Goal: Information Seeking & Learning: Find contact information

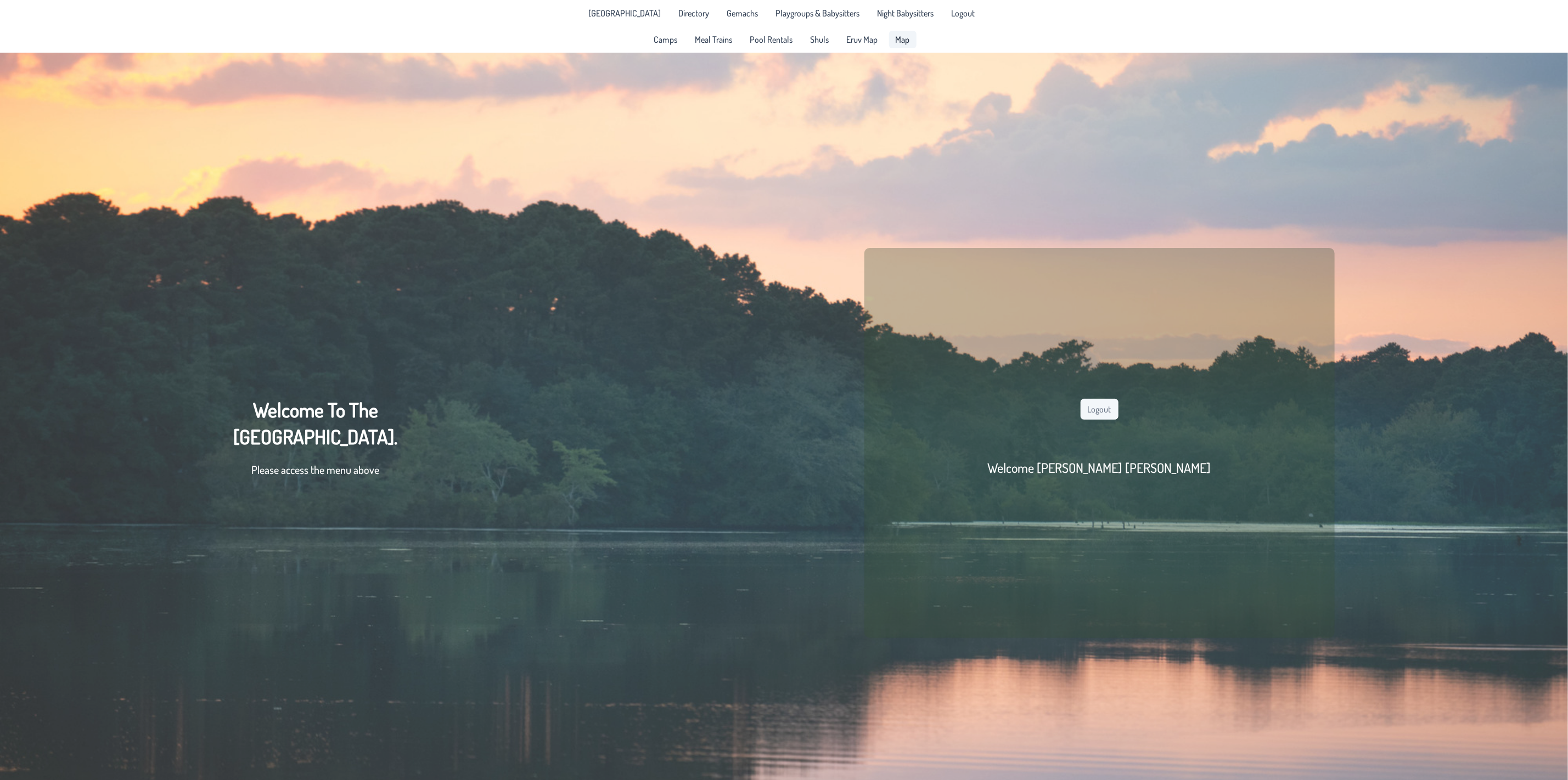
click at [897, 40] on span "Map" at bounding box center [903, 39] width 14 height 9
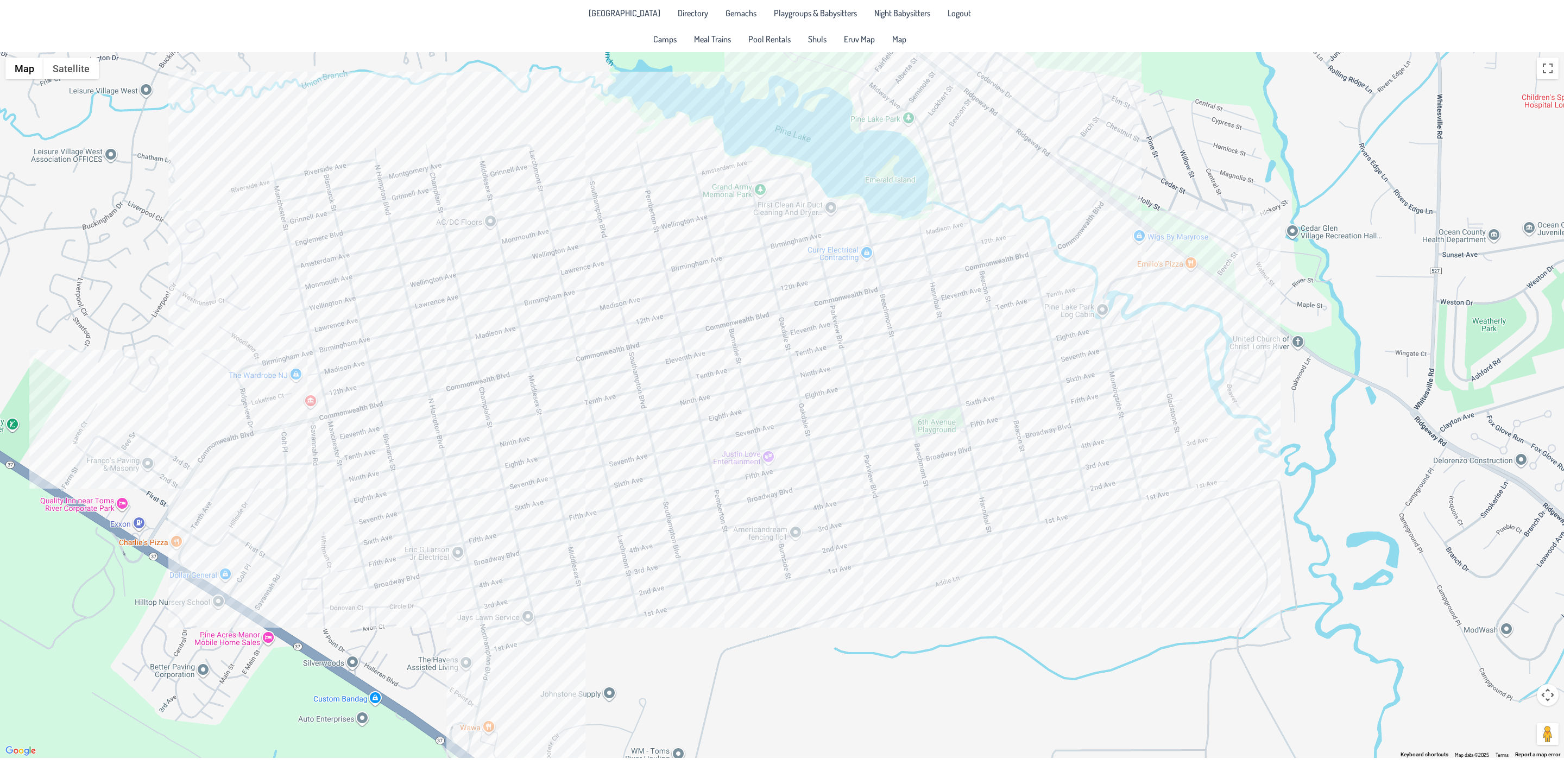
click at [685, 568] on div at bounding box center [782, 405] width 1564 height 705
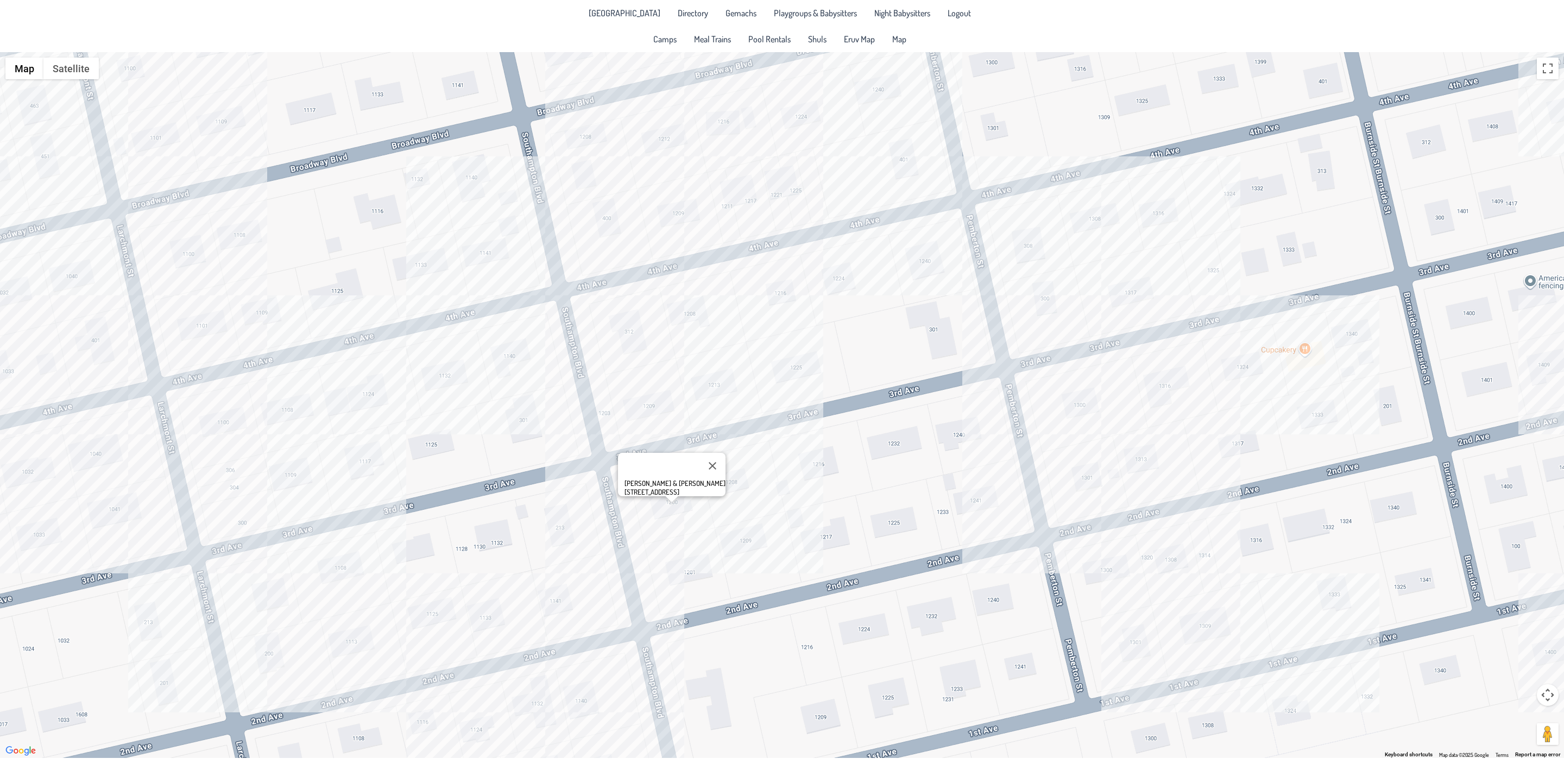
click at [651, 411] on div "[PERSON_NAME] & [PERSON_NAME] [STREET_ADDRESS]" at bounding box center [782, 405] width 1564 height 705
click at [660, 526] on div "Raphi & [PERSON_NAME] [STREET_ADDRESS]" at bounding box center [782, 405] width 1564 height 705
click at [504, 619] on div "Raphi & [PERSON_NAME] [STREET_ADDRESS]" at bounding box center [782, 405] width 1564 height 705
click at [498, 614] on div "Raphi & [PERSON_NAME] [STREET_ADDRESS]" at bounding box center [782, 405] width 1564 height 705
click at [1098, 400] on div "[PERSON_NAME] & [PERSON_NAME] [STREET_ADDRESS]" at bounding box center [782, 405] width 1564 height 705
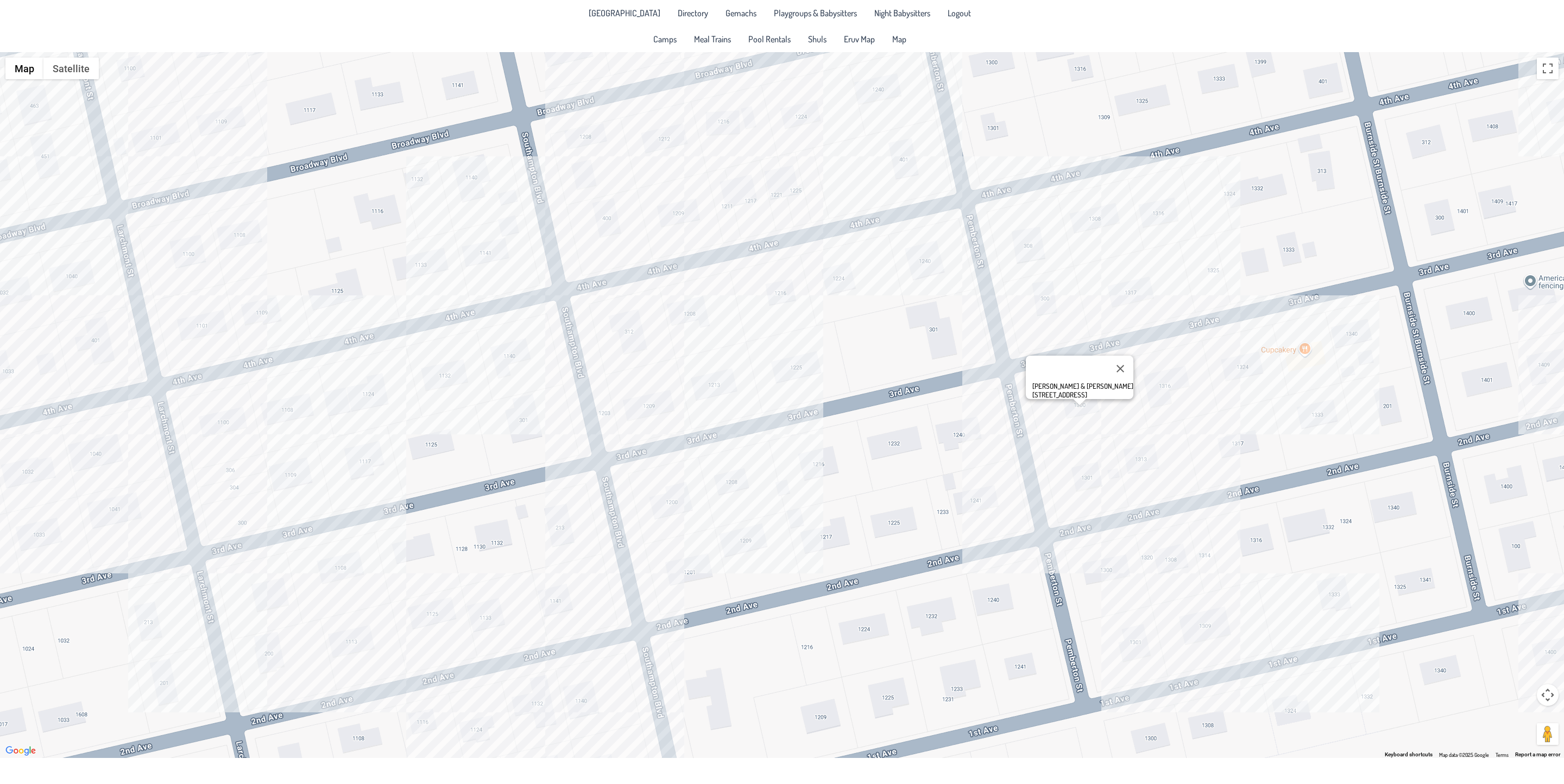
click at [296, 672] on div "[PERSON_NAME] & [PERSON_NAME] [STREET_ADDRESS]" at bounding box center [782, 405] width 1564 height 705
drag, startPoint x: 826, startPoint y: 553, endPoint x: 626, endPoint y: 584, distance: 202.4
click at [626, 584] on div "[PERSON_NAME] & [PERSON_NAME] [STREET_ADDRESS]" at bounding box center [782, 405] width 1564 height 705
click at [815, 42] on span "Shuls" at bounding box center [817, 39] width 19 height 9
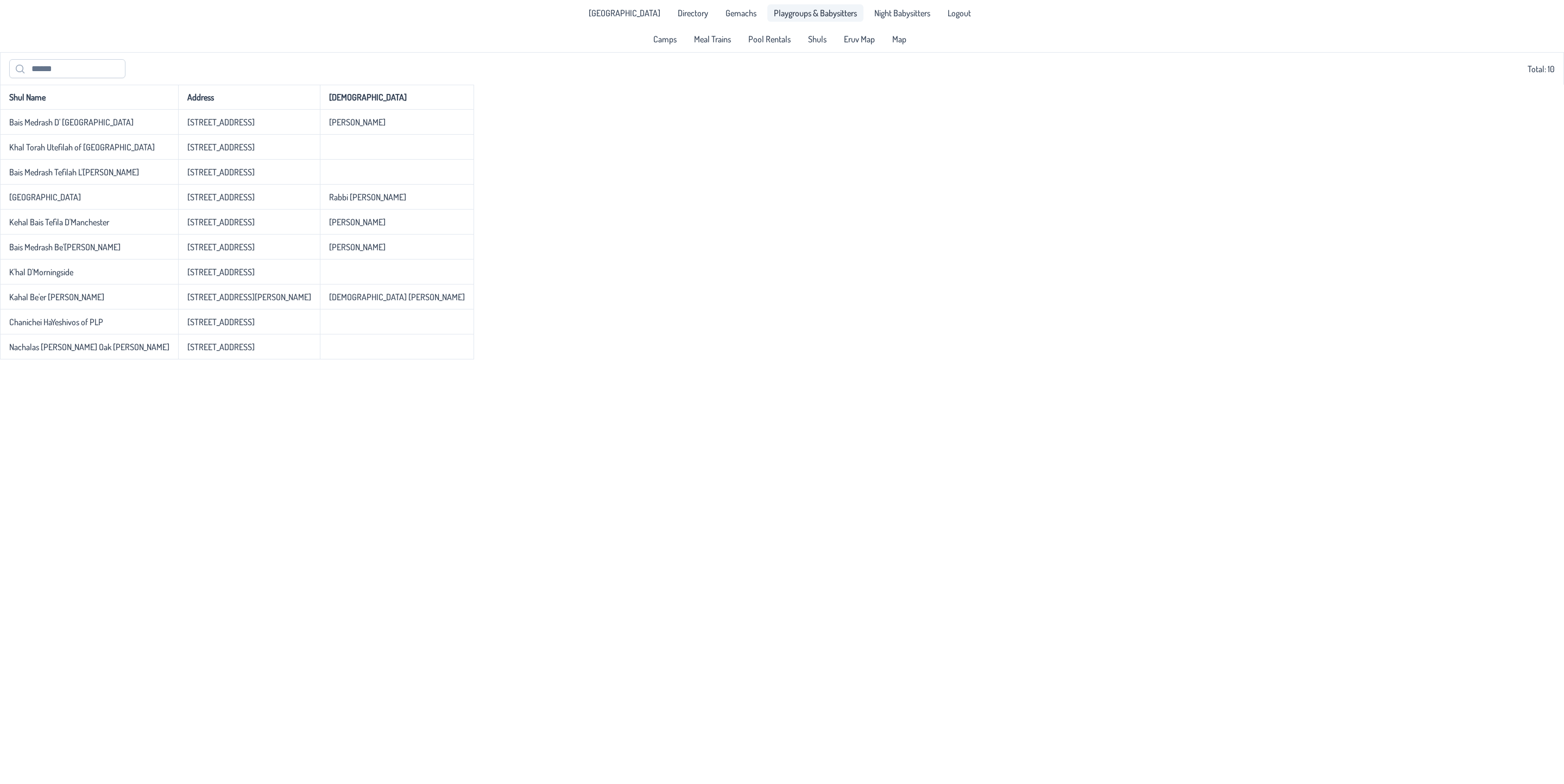
click at [802, 9] on span "Playgroups & Babysitters" at bounding box center [815, 13] width 83 height 9
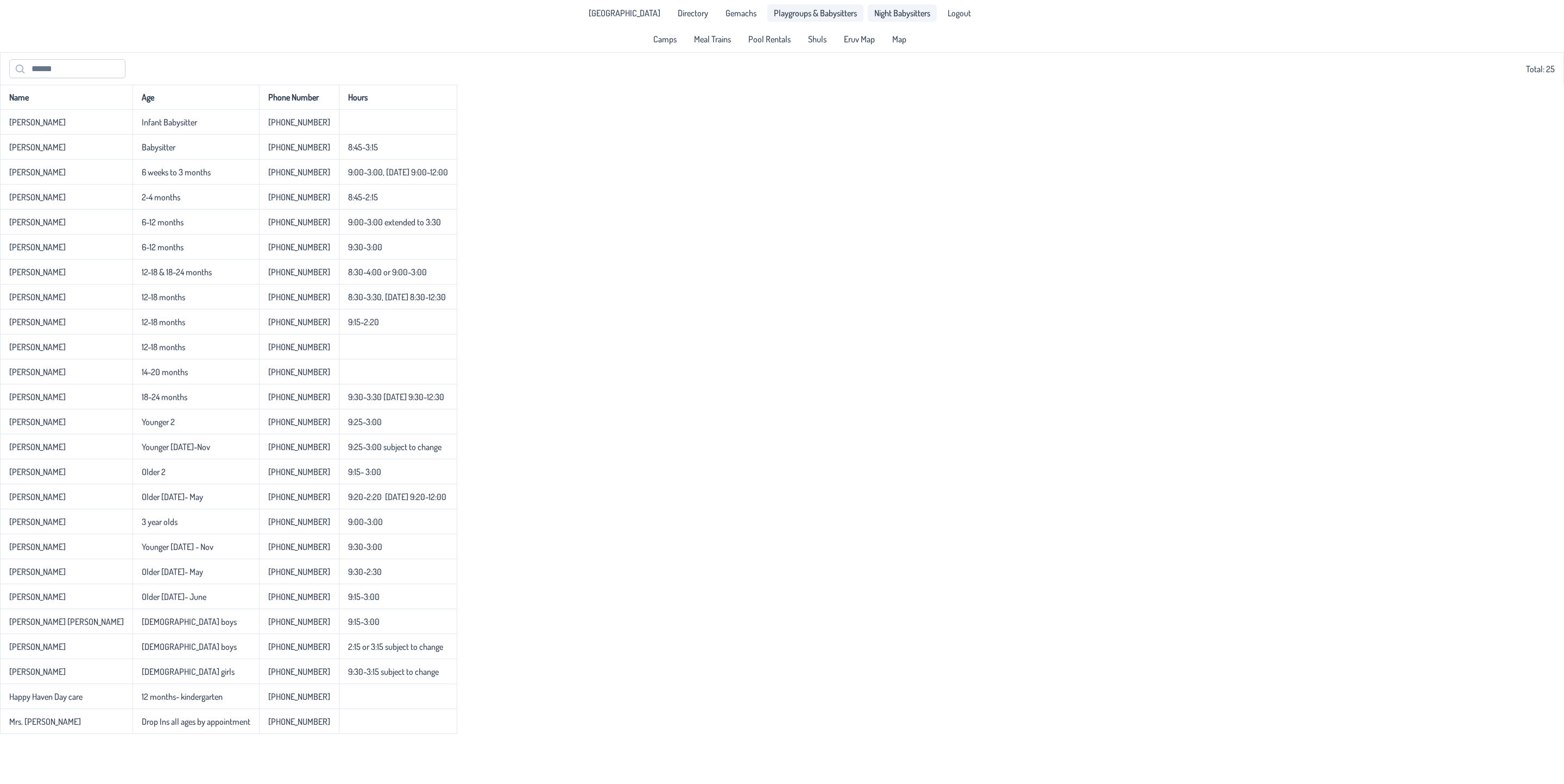
click at [896, 14] on span "Night Babysitters" at bounding box center [902, 13] width 56 height 9
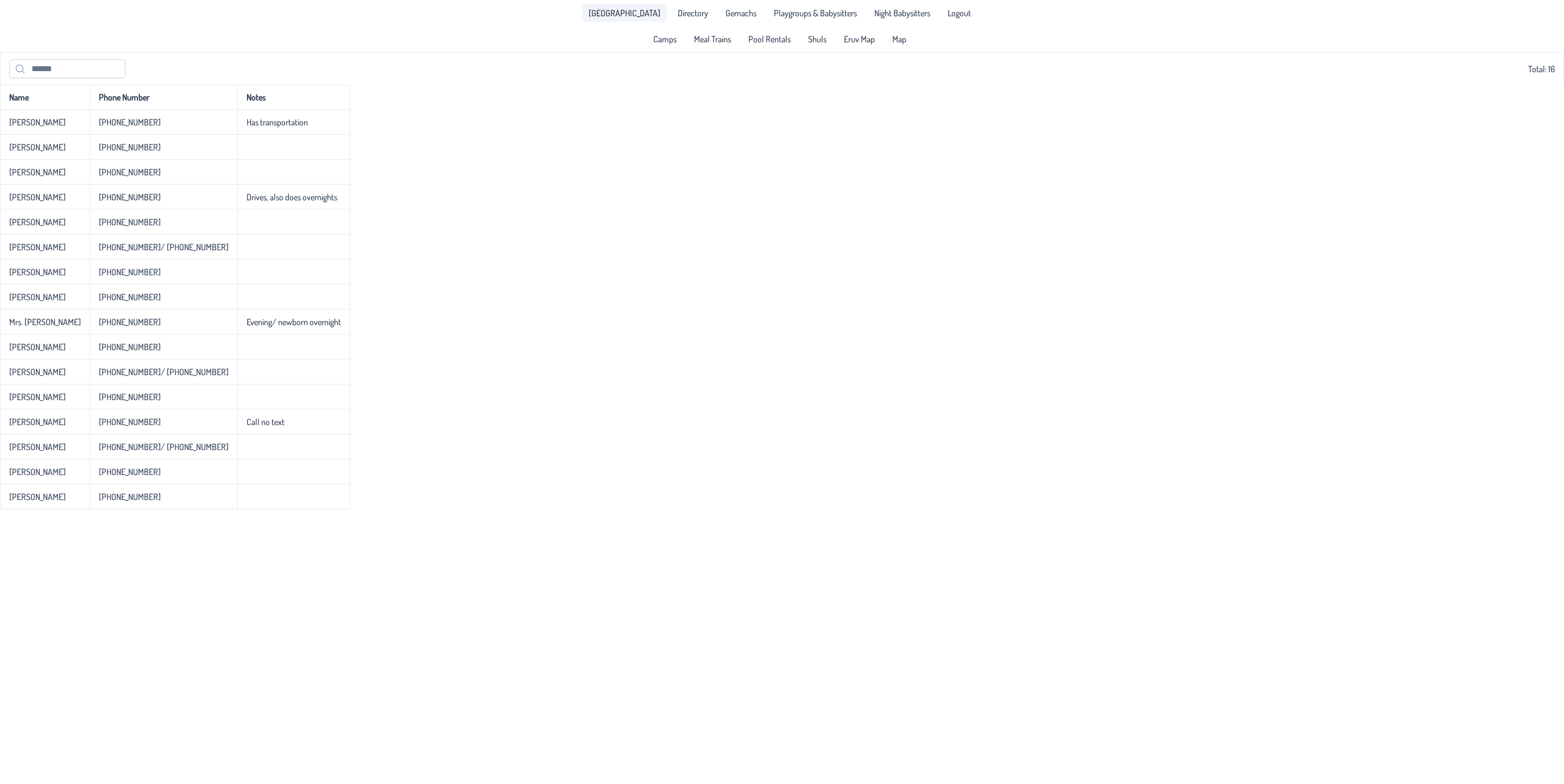
click at [629, 13] on span "[GEOGRAPHIC_DATA]" at bounding box center [624, 13] width 72 height 9
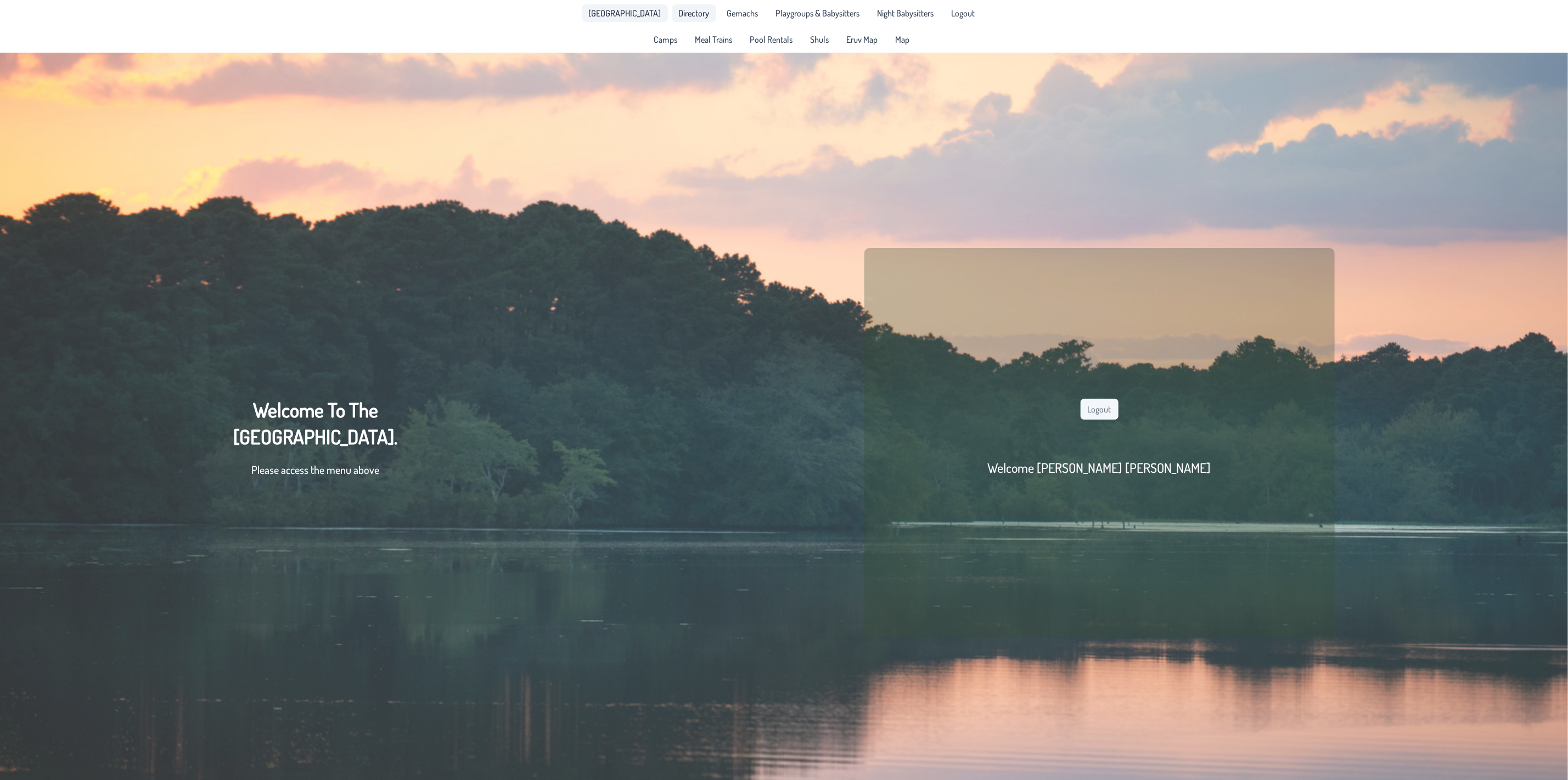
click at [690, 14] on span "Directory" at bounding box center [694, 13] width 31 height 9
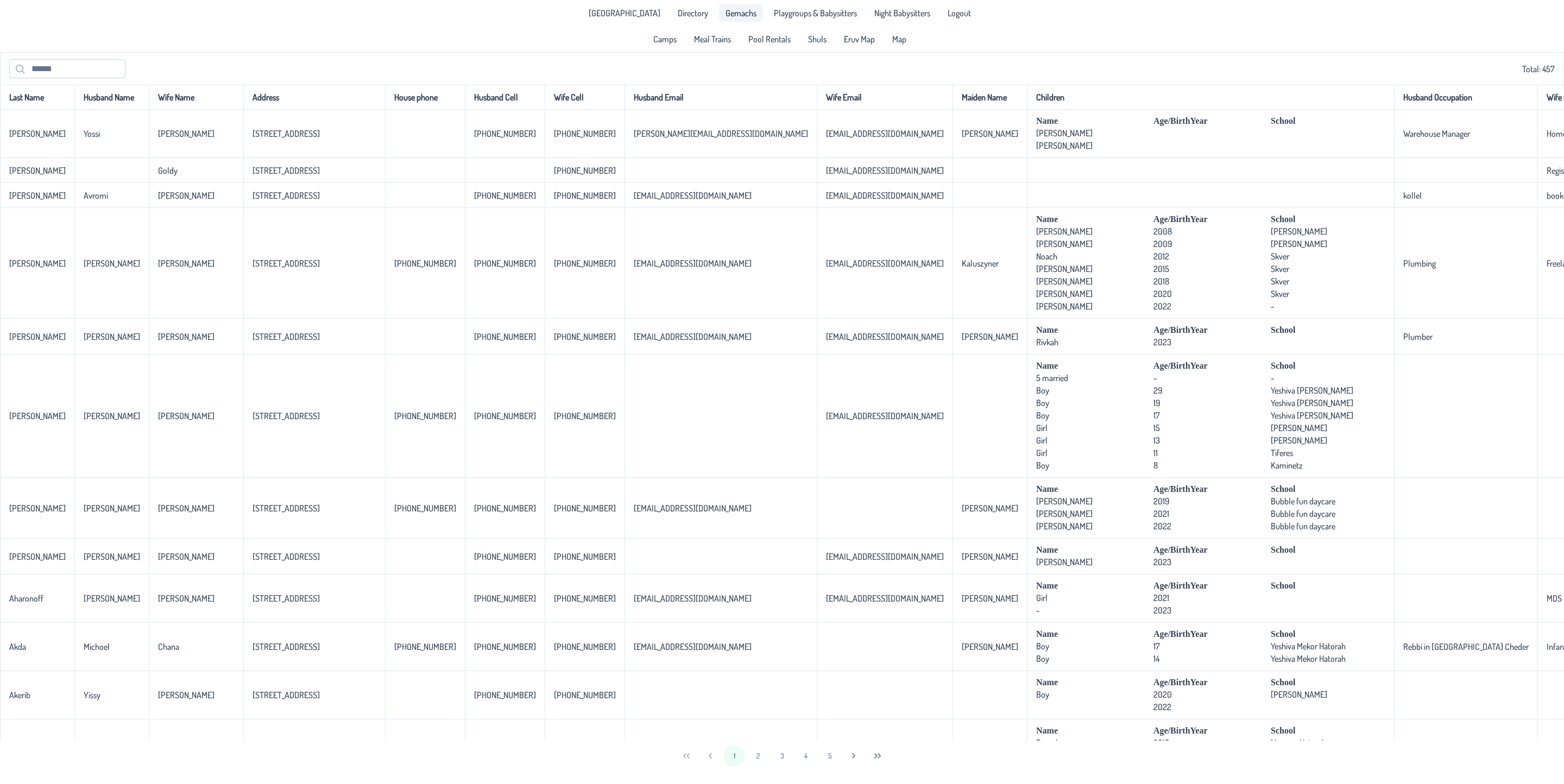
click at [727, 15] on span "Gemachs" at bounding box center [741, 13] width 31 height 9
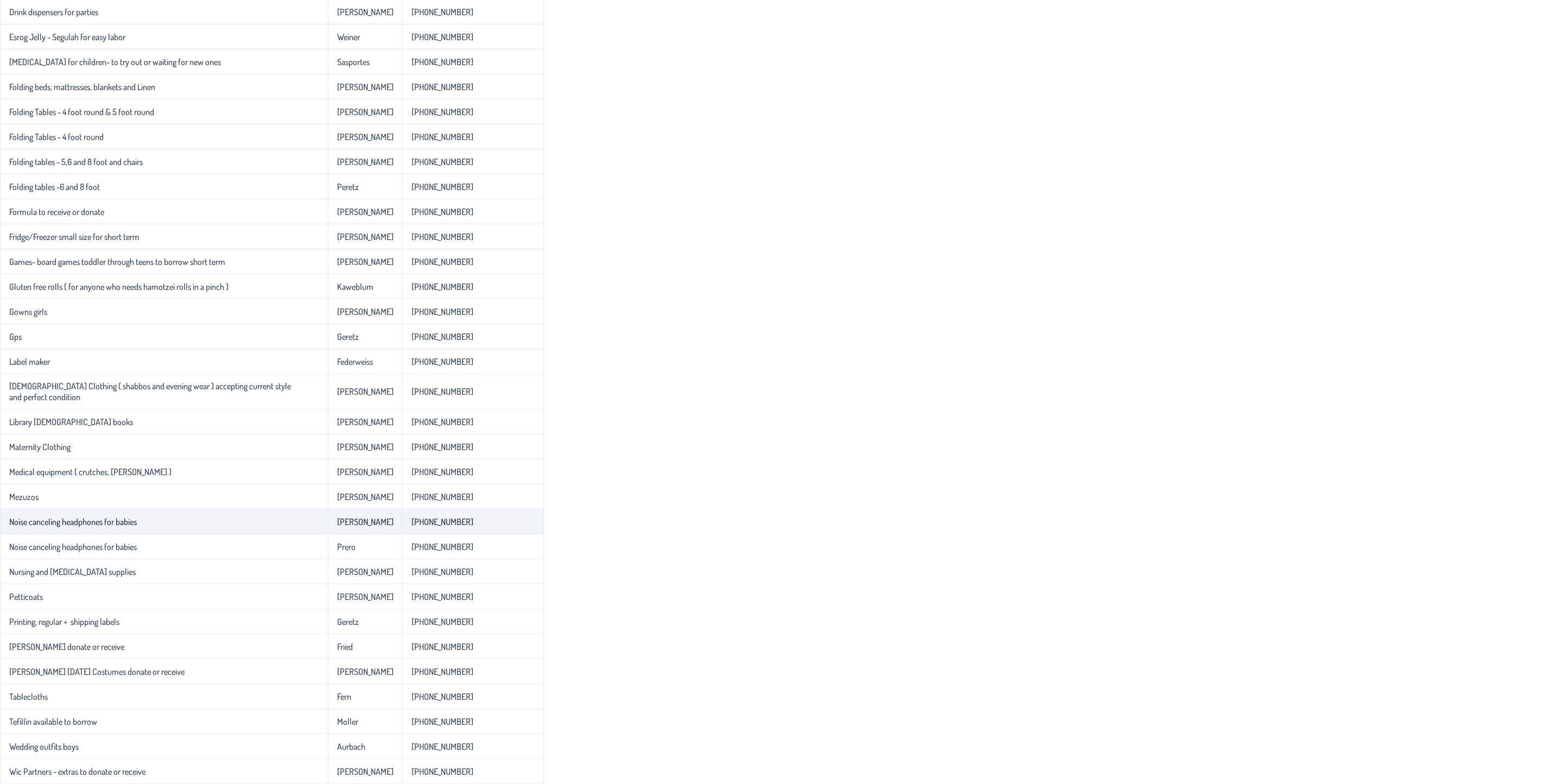
scroll to position [626, 0]
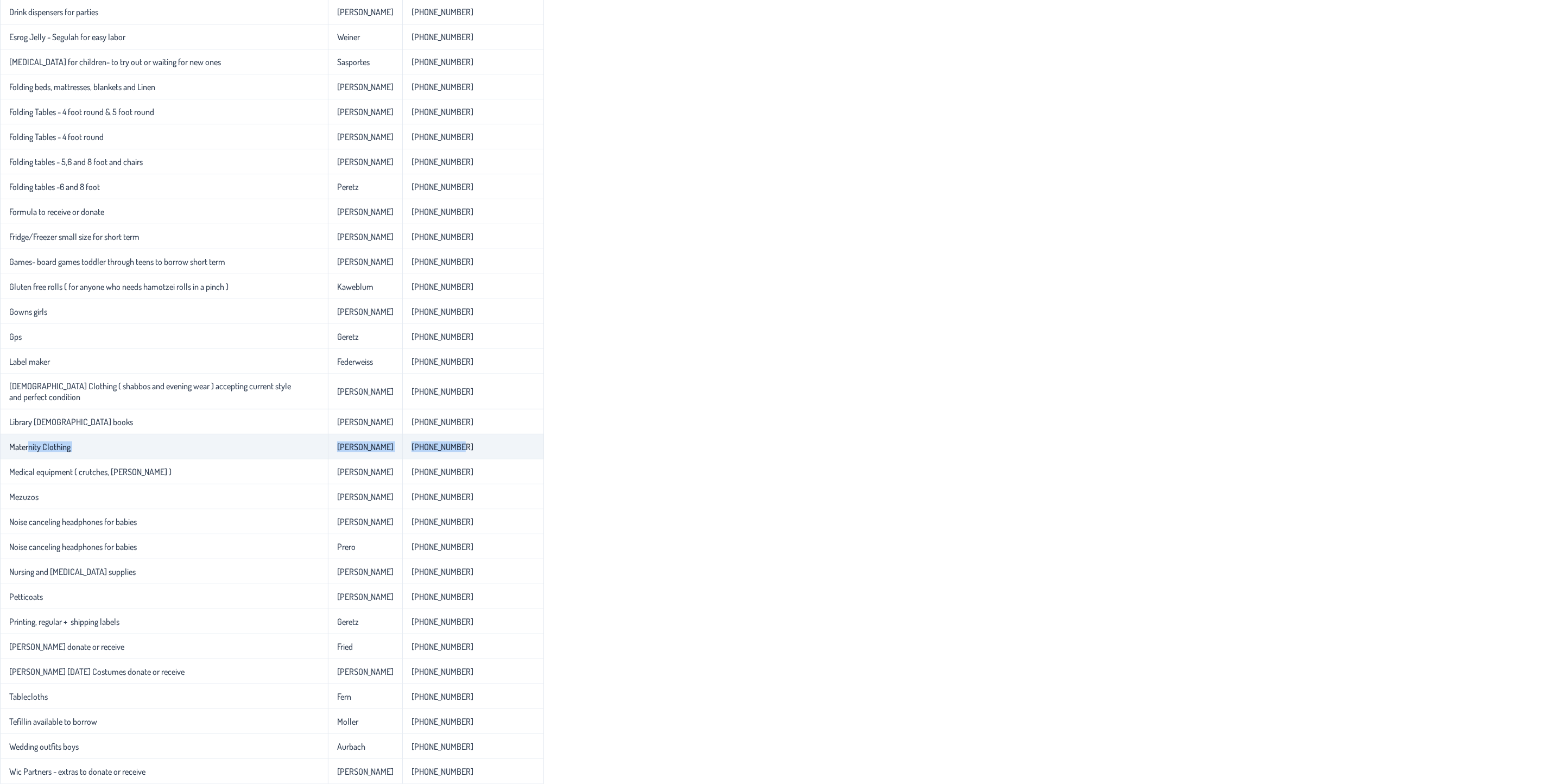
drag, startPoint x: 27, startPoint y: 444, endPoint x: 411, endPoint y: 452, distance: 384.1
click at [411, 452] on tr "Maternity Clothing [PERSON_NAME] [PHONE_NUMBER]" at bounding box center [271, 446] width 544 height 25
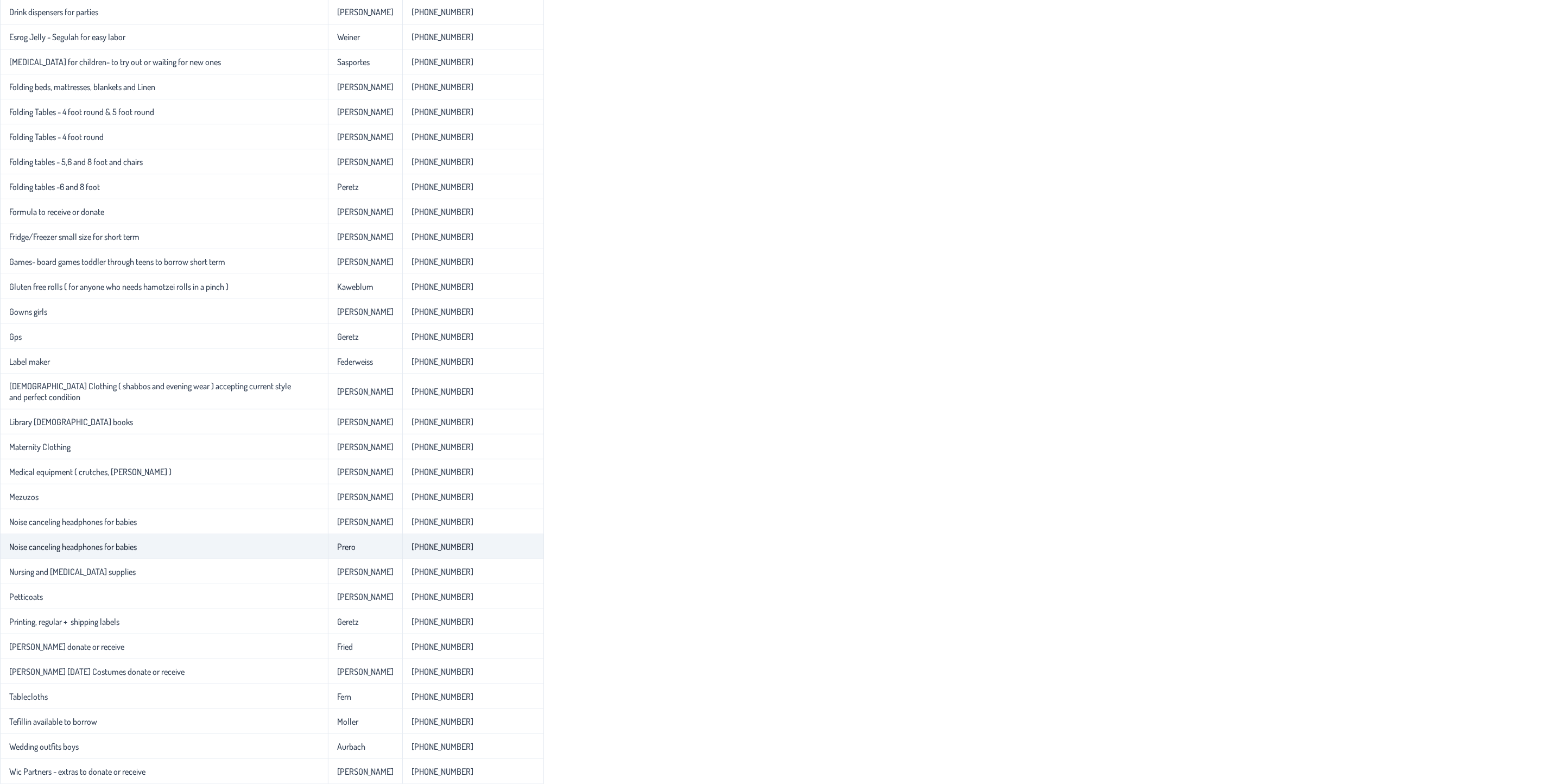
click at [168, 544] on td "Noise canceling headphones for babies" at bounding box center [164, 546] width 328 height 25
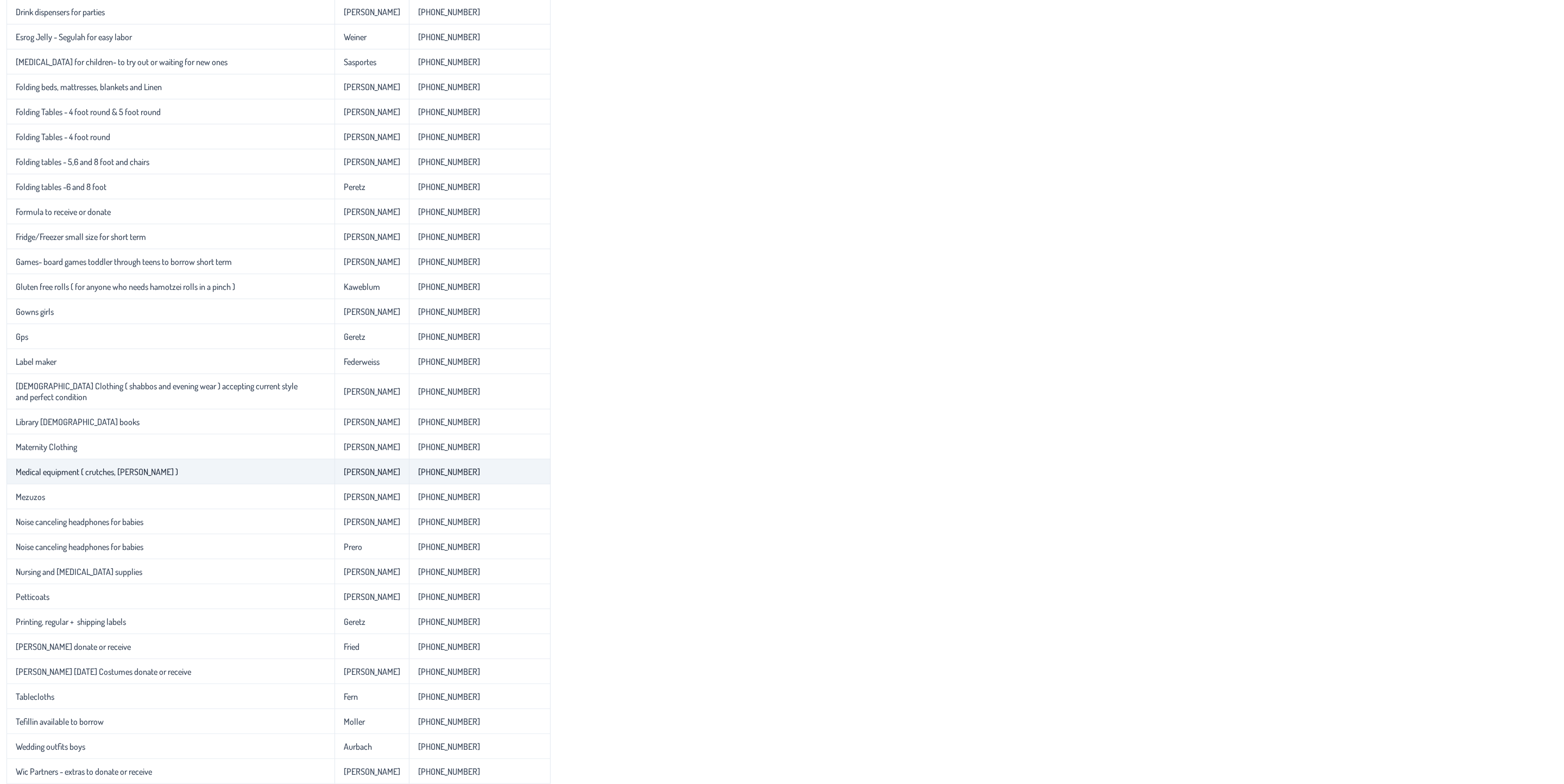
scroll to position [0, 0]
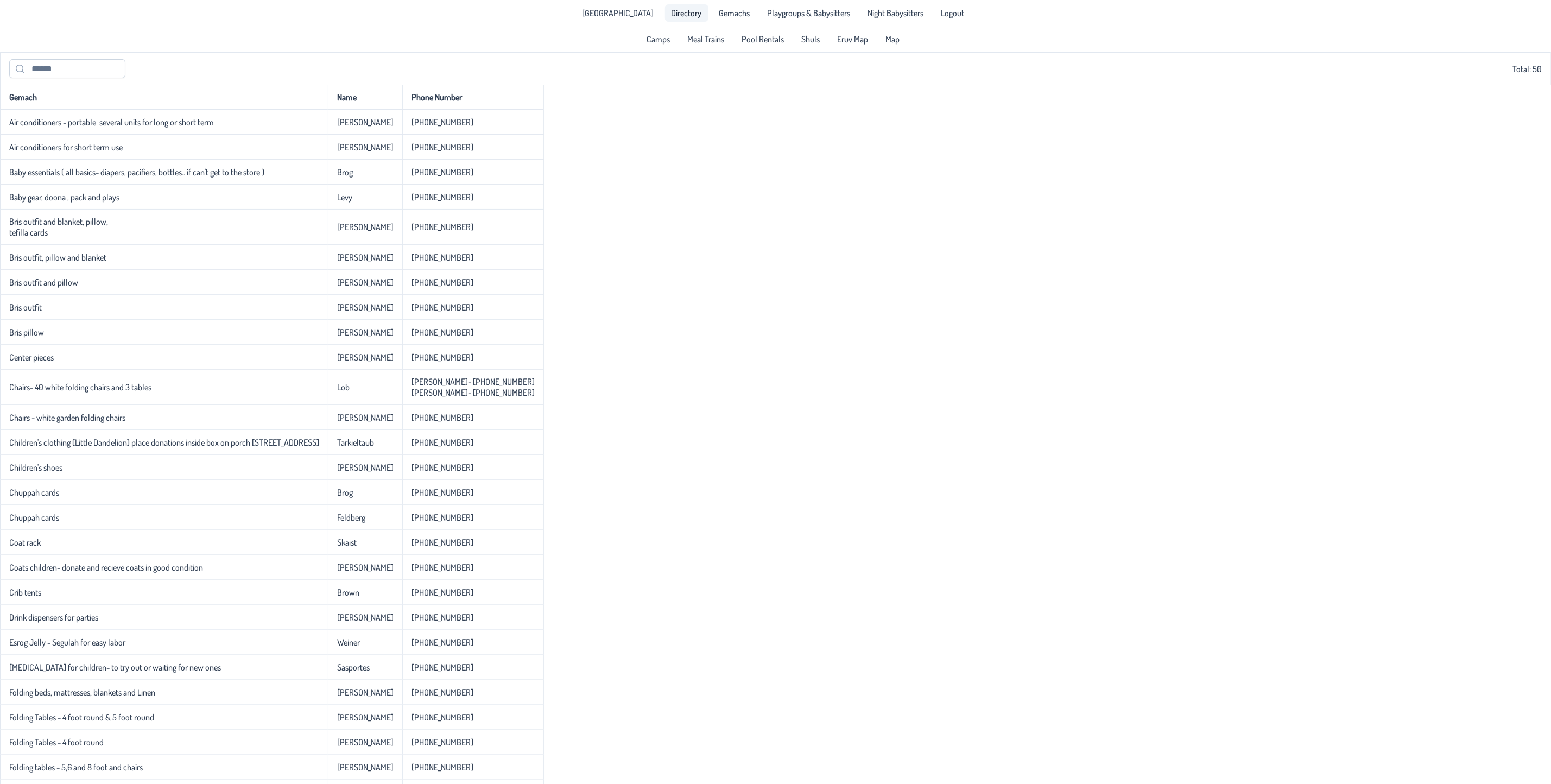
click at [678, 15] on span "Directory" at bounding box center [687, 13] width 30 height 9
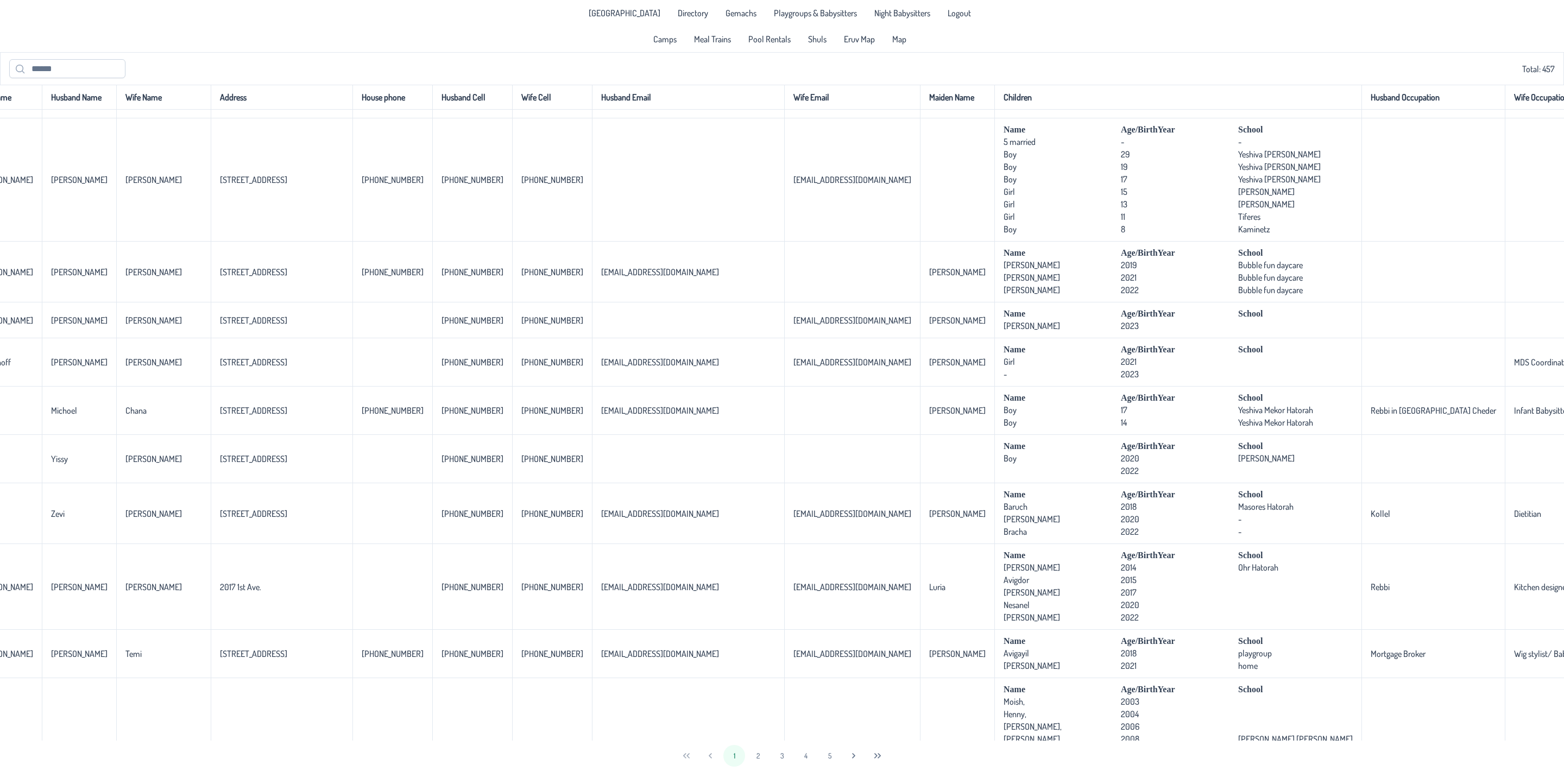
scroll to position [367, 32]
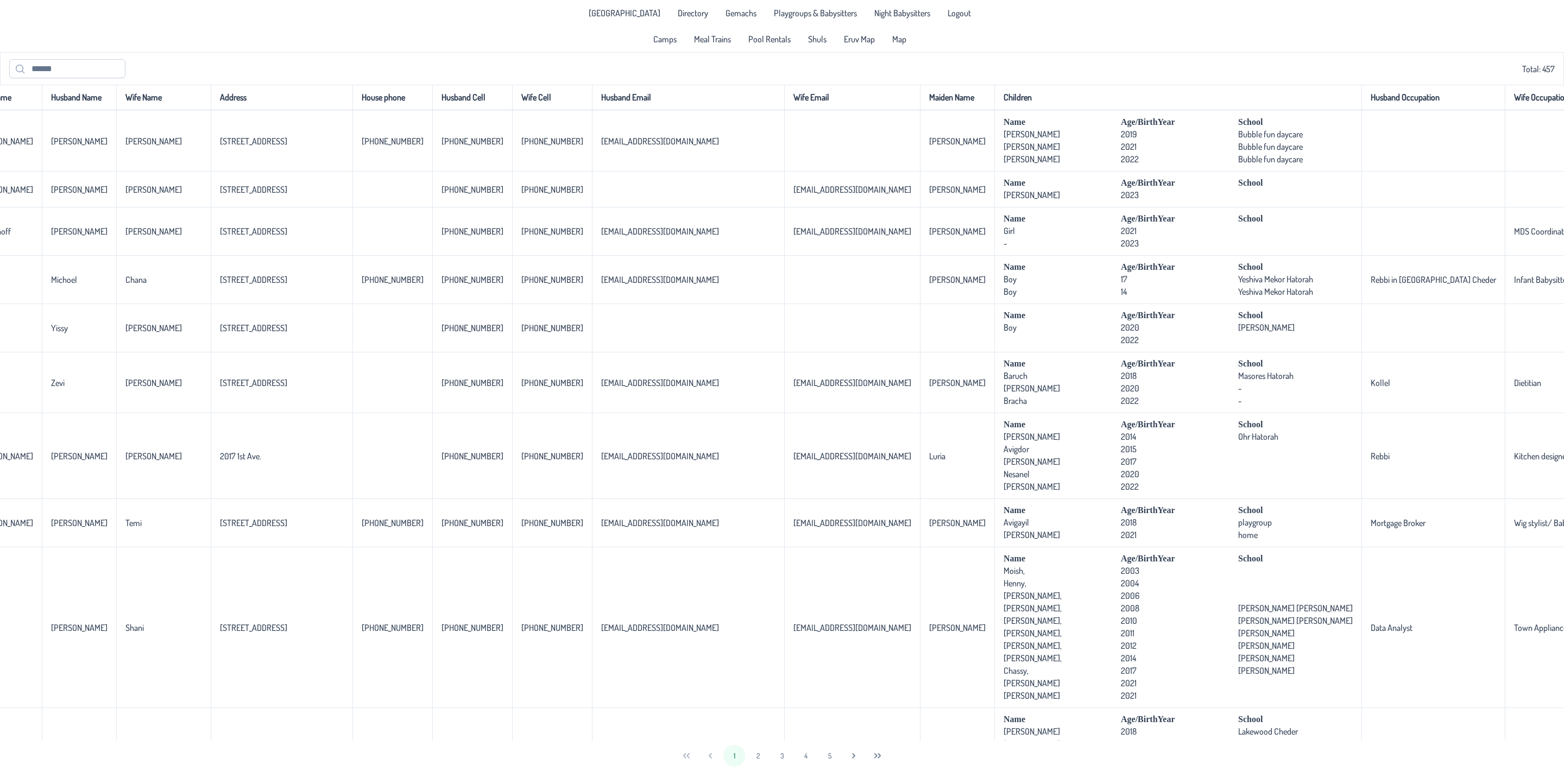
drag, startPoint x: 1033, startPoint y: 728, endPoint x: 1563, endPoint y: 730, distance: 530.0
click at [1551, 730] on div "Last Name Husband Name Wife Name Address House phone Husband Cell Wife Cell Hus…" at bounding box center [782, 413] width 1564 height 656
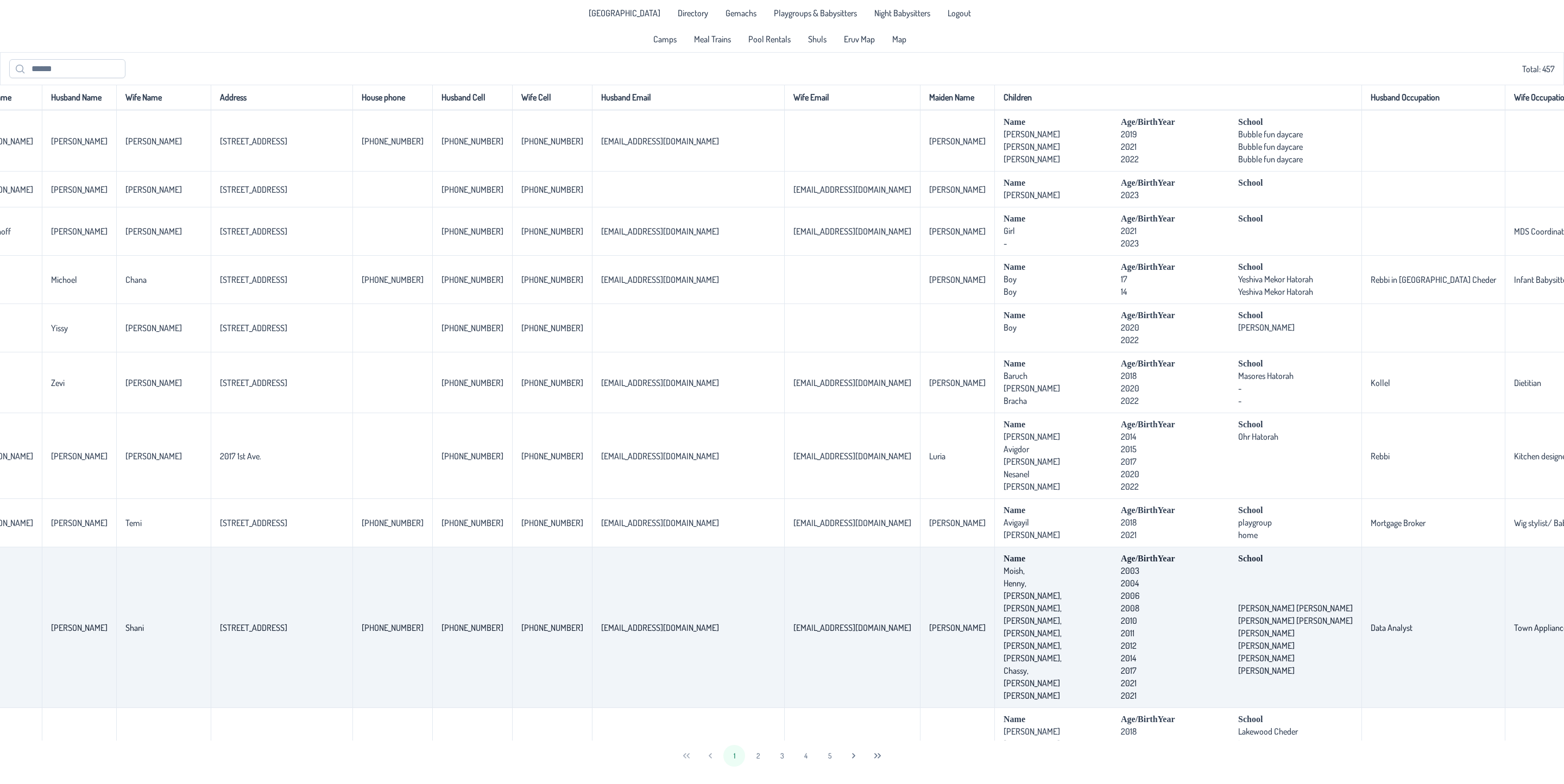
click at [784, 565] on td "[EMAIL_ADDRESS][DOMAIN_NAME]" at bounding box center [852, 627] width 136 height 161
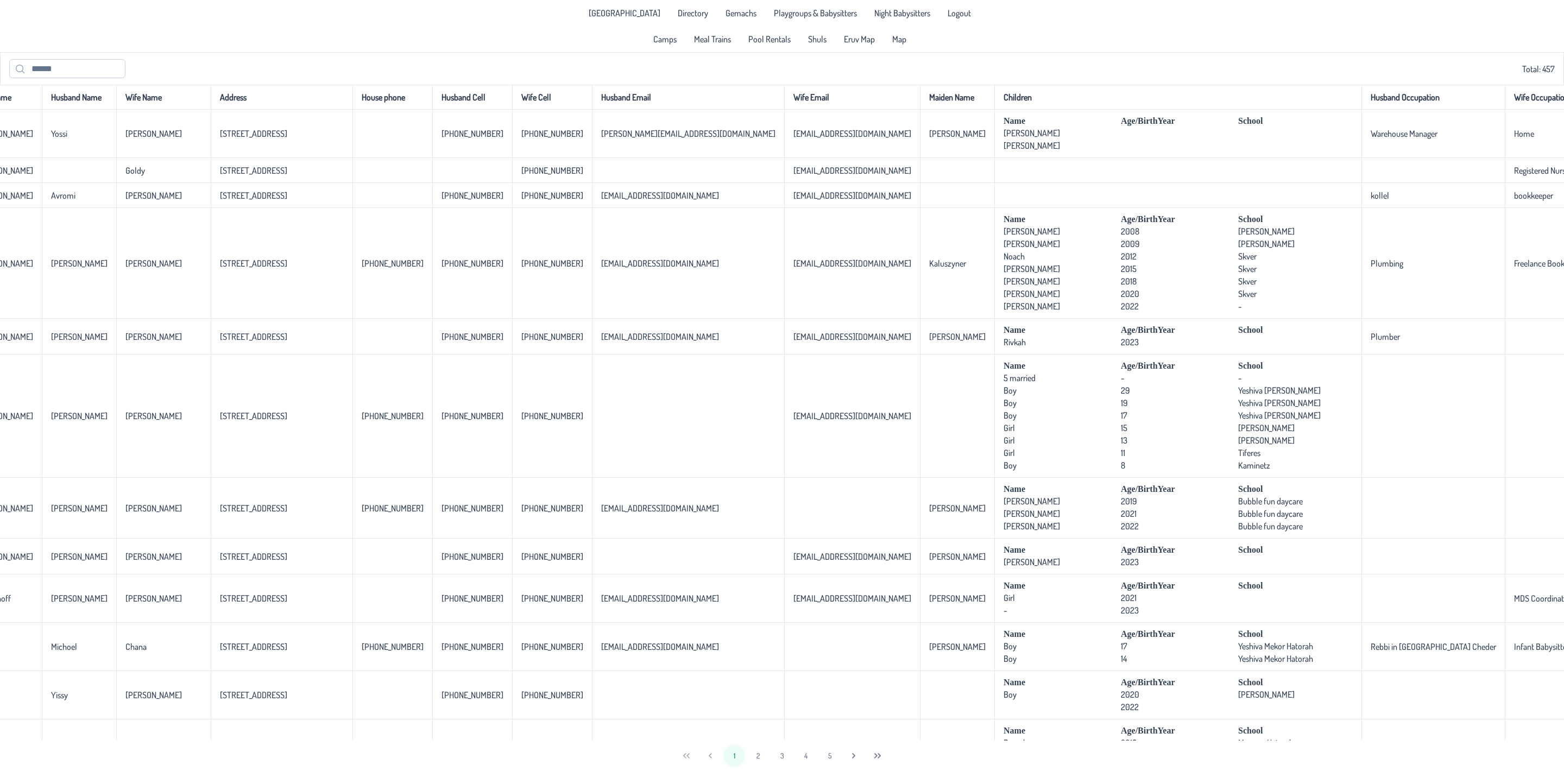
scroll to position [0, 0]
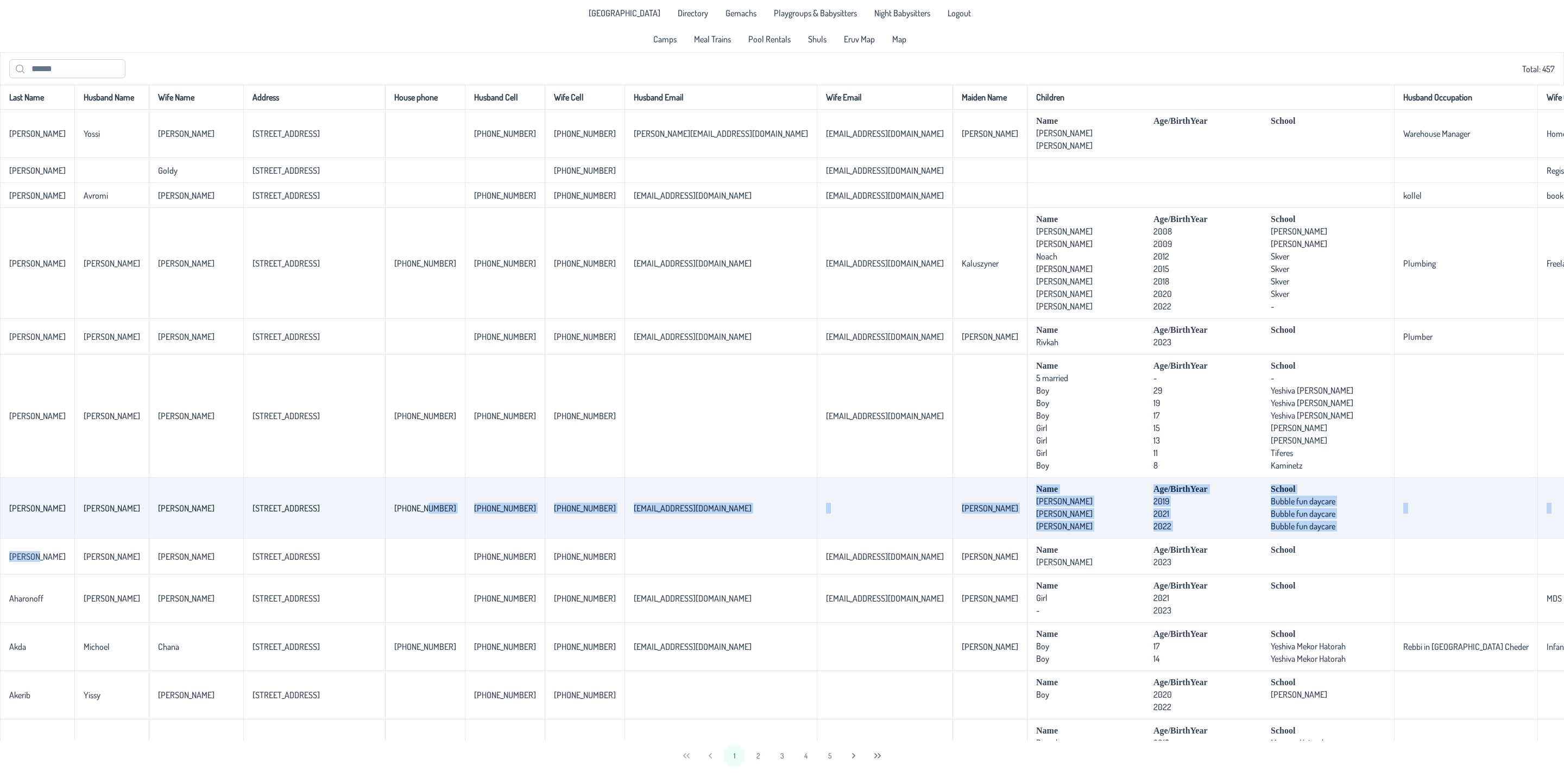
drag, startPoint x: 41, startPoint y: 575, endPoint x: 422, endPoint y: 490, distance: 390.4
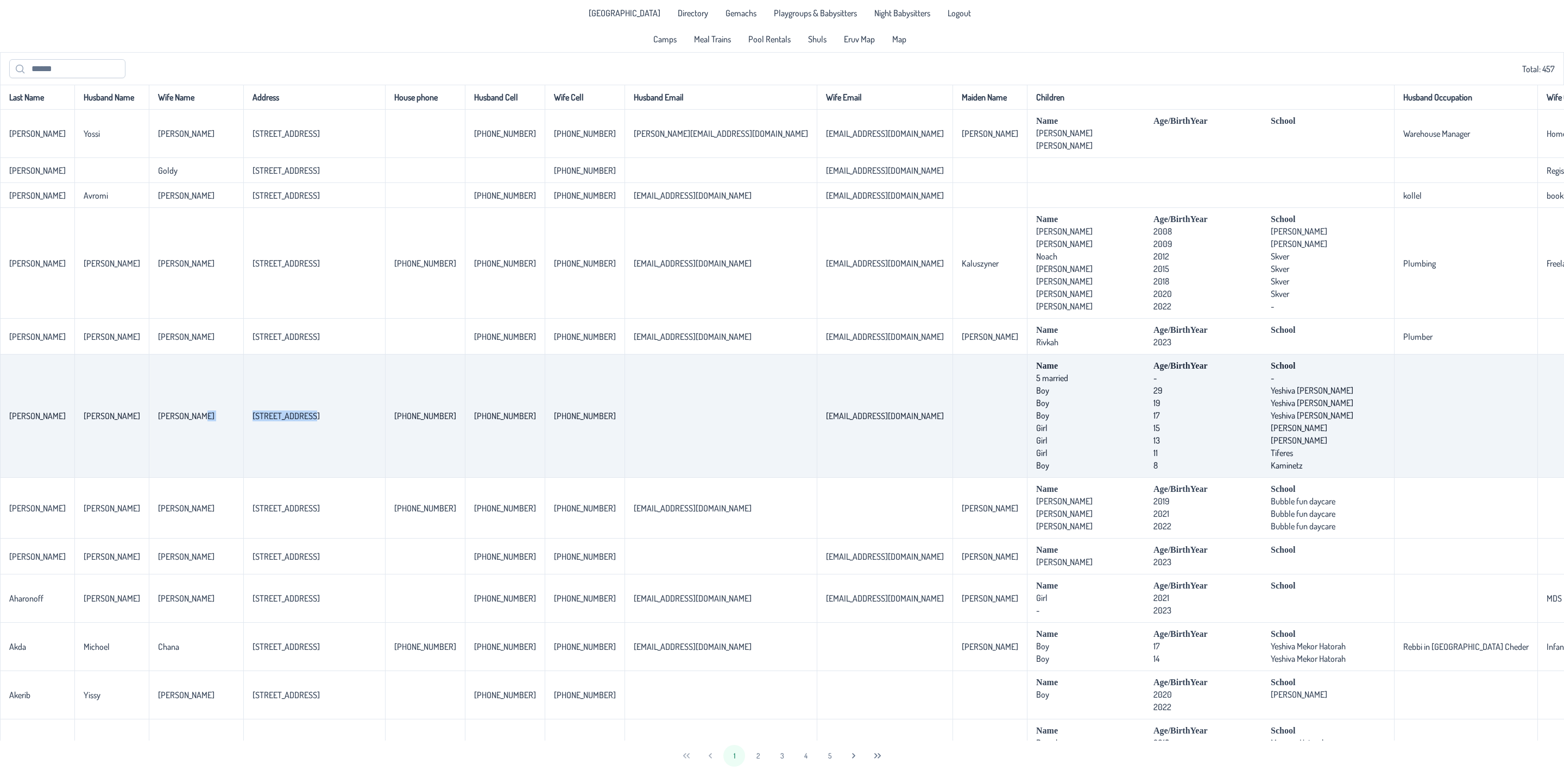
drag, startPoint x: 290, startPoint y: 424, endPoint x: 199, endPoint y: 422, distance: 91.0
click at [199, 422] on tr "[PERSON_NAME] [PERSON_NAME] [STREET_ADDRESS] [PHONE_NUMBER] [PHONE_NUMBER] [PHO…" at bounding box center [891, 415] width 1782 height 123
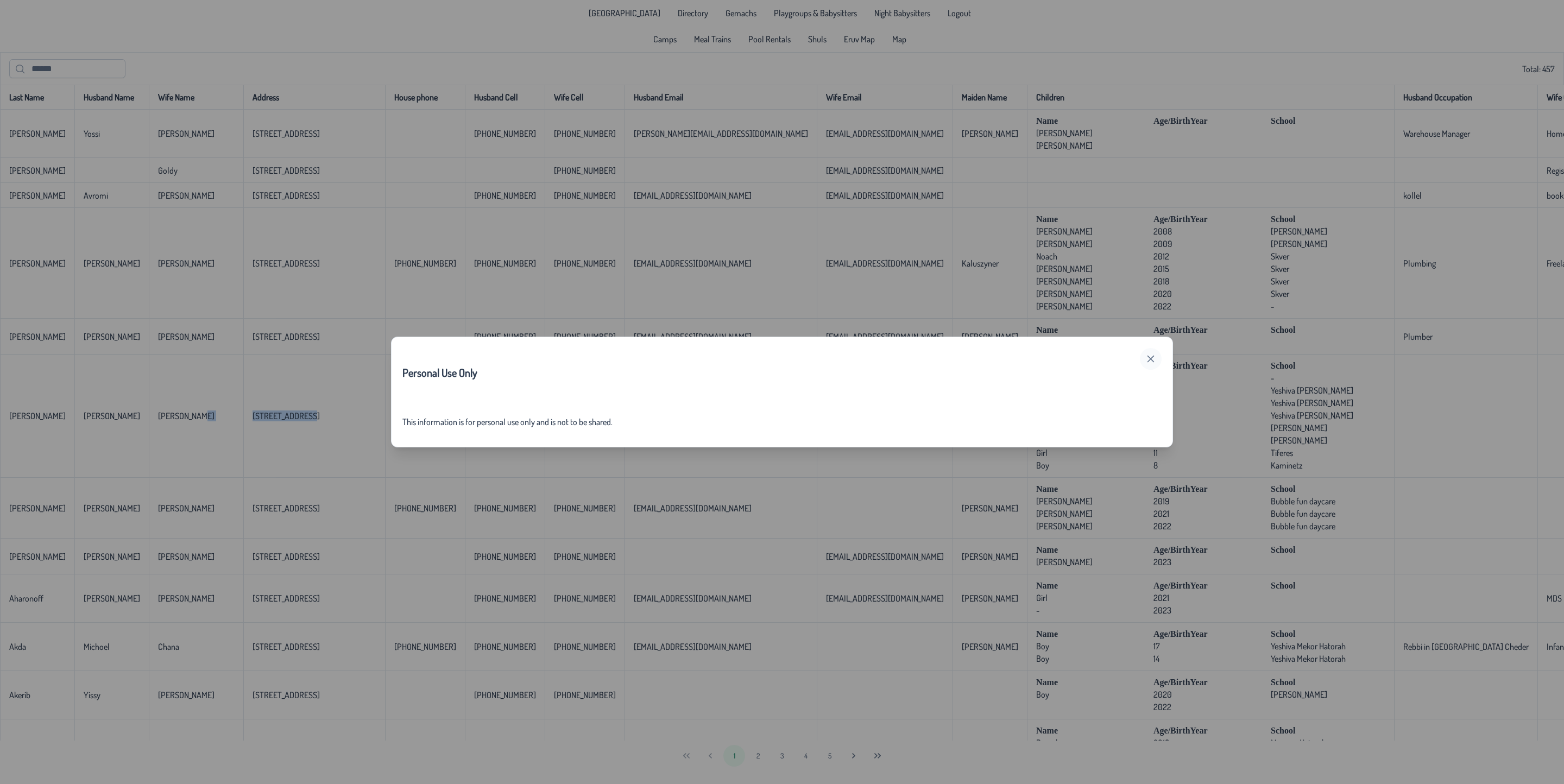
click at [1153, 355] on icon "button" at bounding box center [1151, 359] width 7 height 7
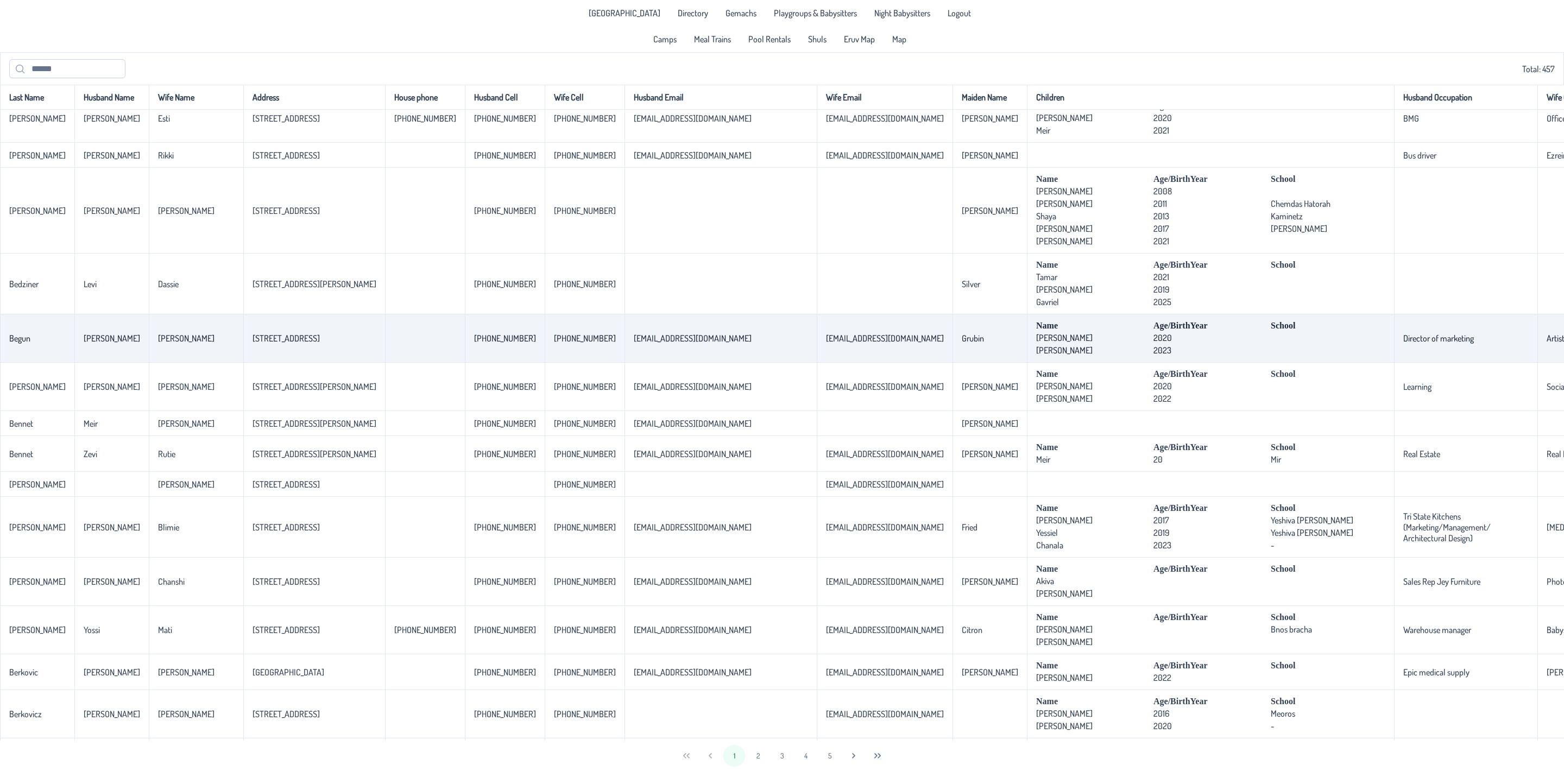
scroll to position [977, 0]
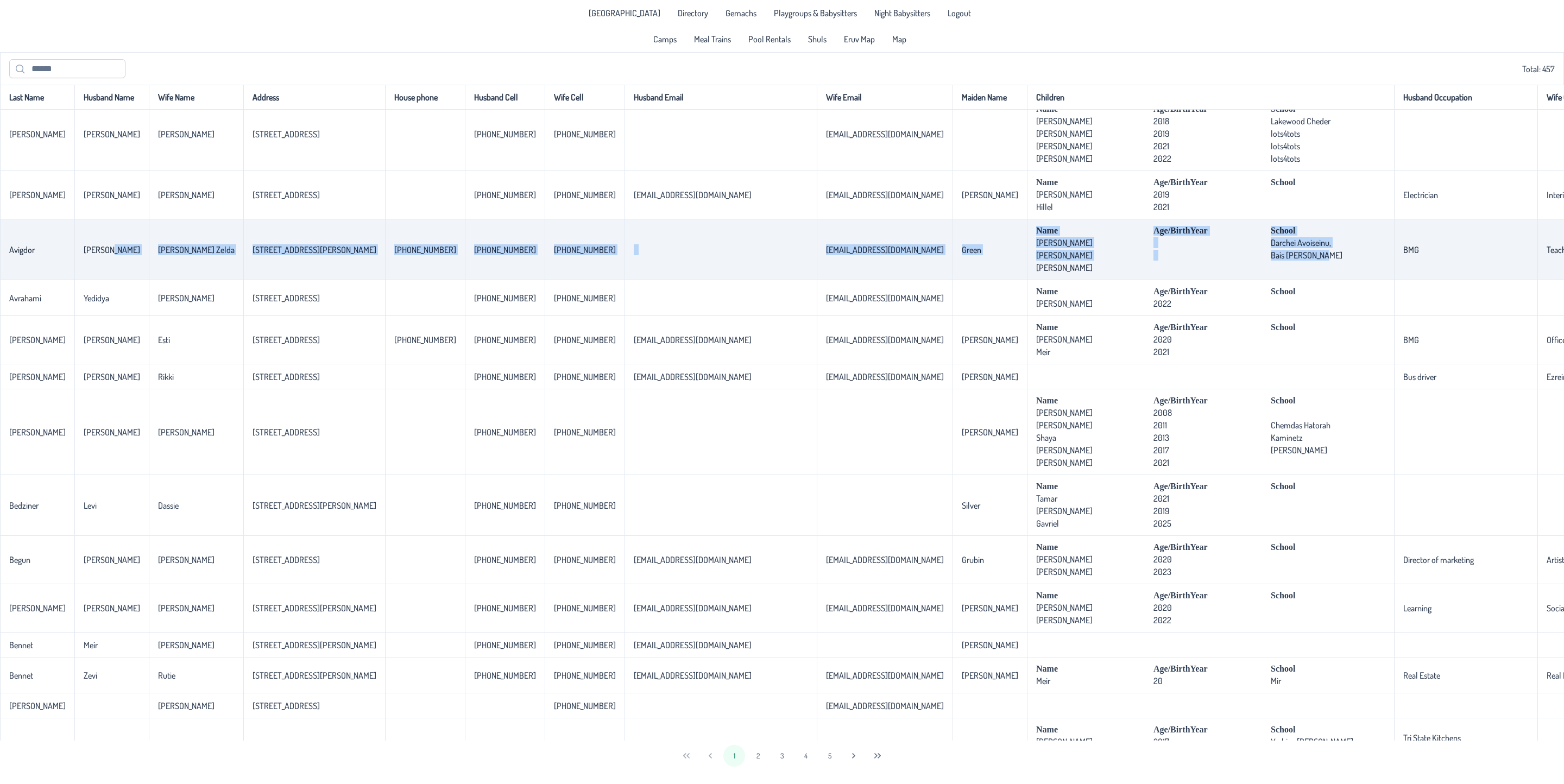
drag, startPoint x: 1144, startPoint y: 279, endPoint x: 134, endPoint y: 280, distance: 1010.0
click at [134, 280] on tr "[PERSON_NAME] Zelda [STREET_ADDRESS][PERSON_NAME] [PHONE_NUMBER] [PHONE_NUMBER]…" at bounding box center [891, 249] width 1782 height 61
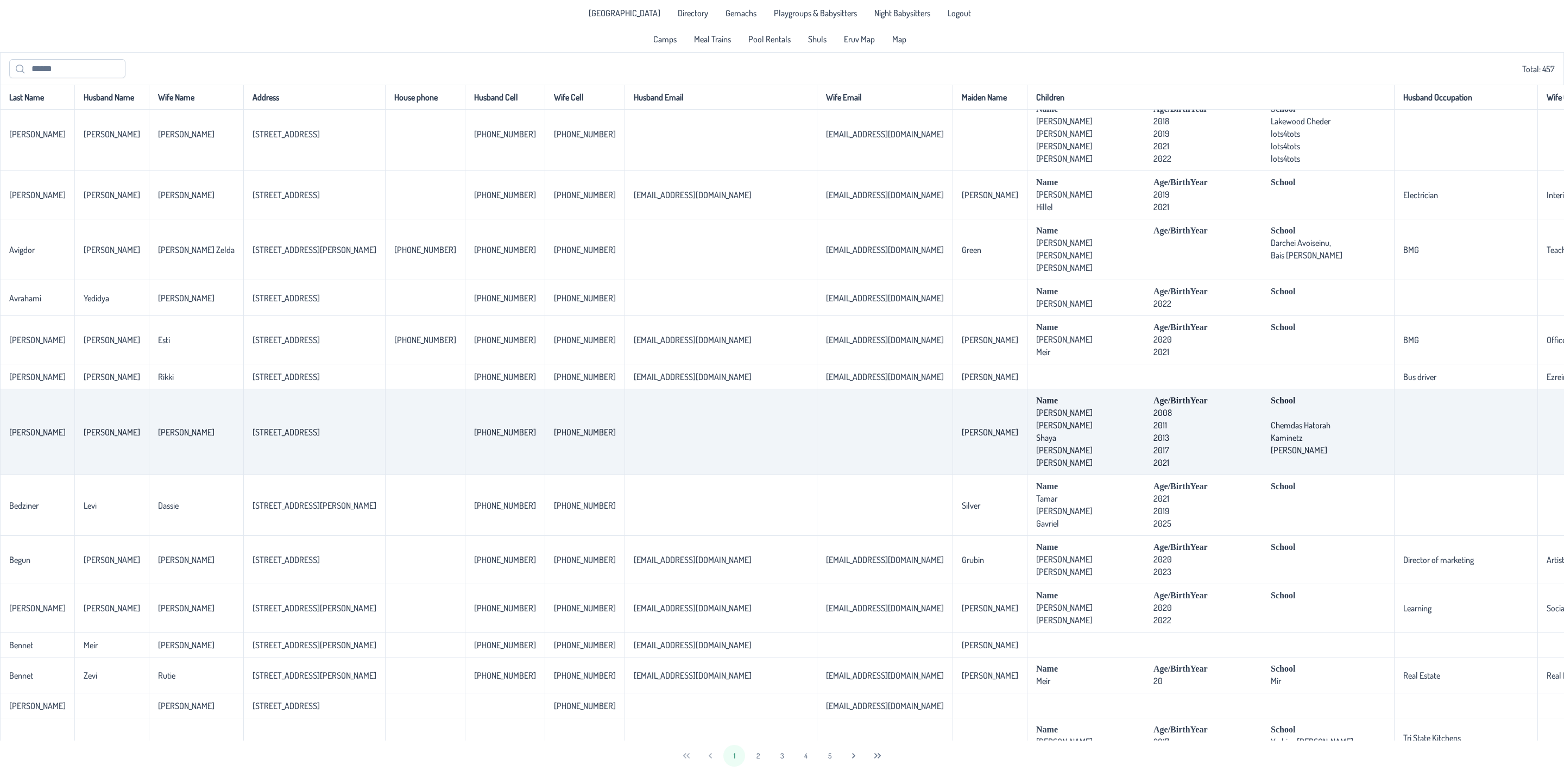
click at [662, 475] on td at bounding box center [720, 432] width 192 height 85
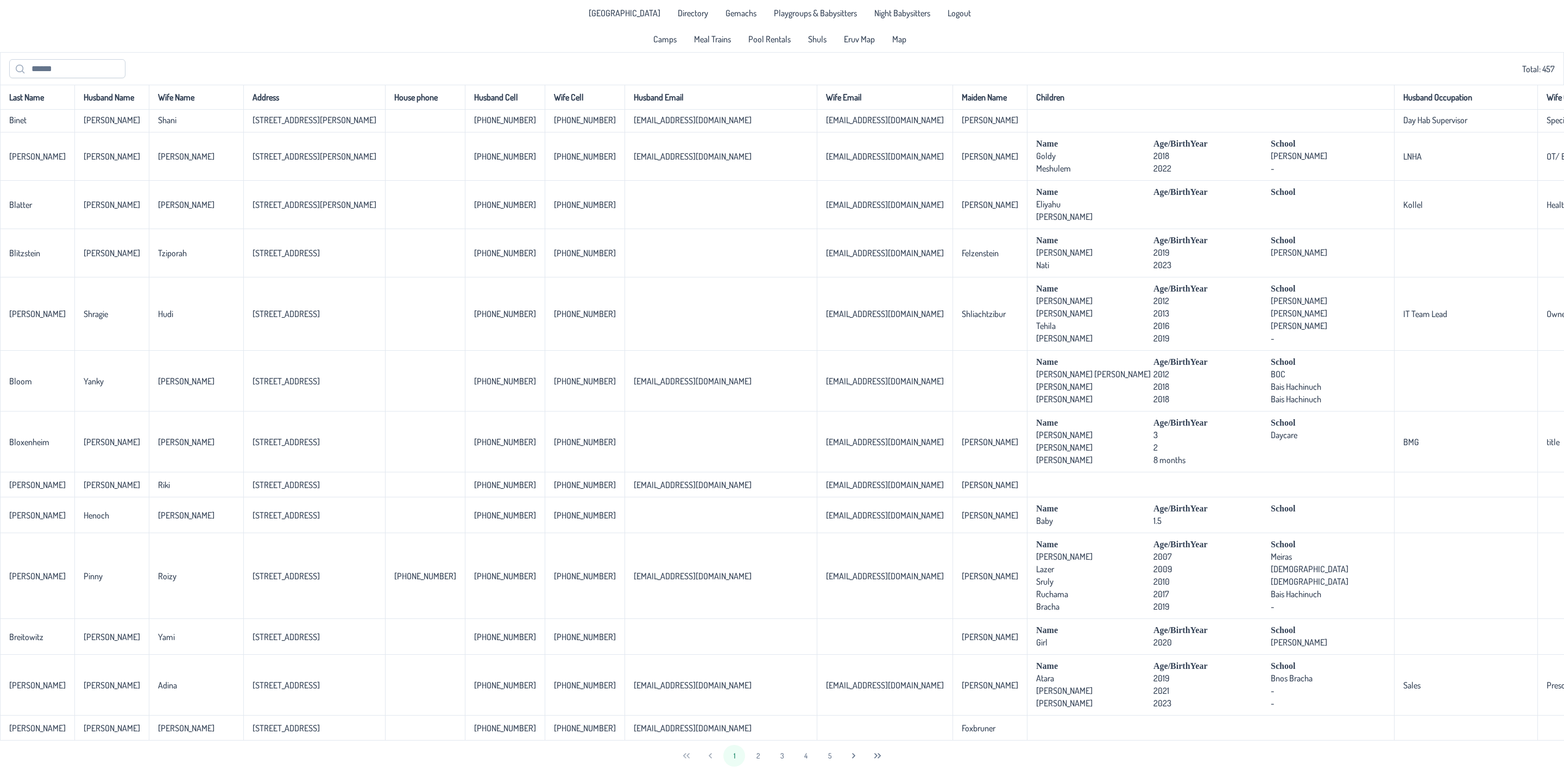
scroll to position [2110, 0]
click at [780, 758] on button "3" at bounding box center [782, 756] width 22 height 22
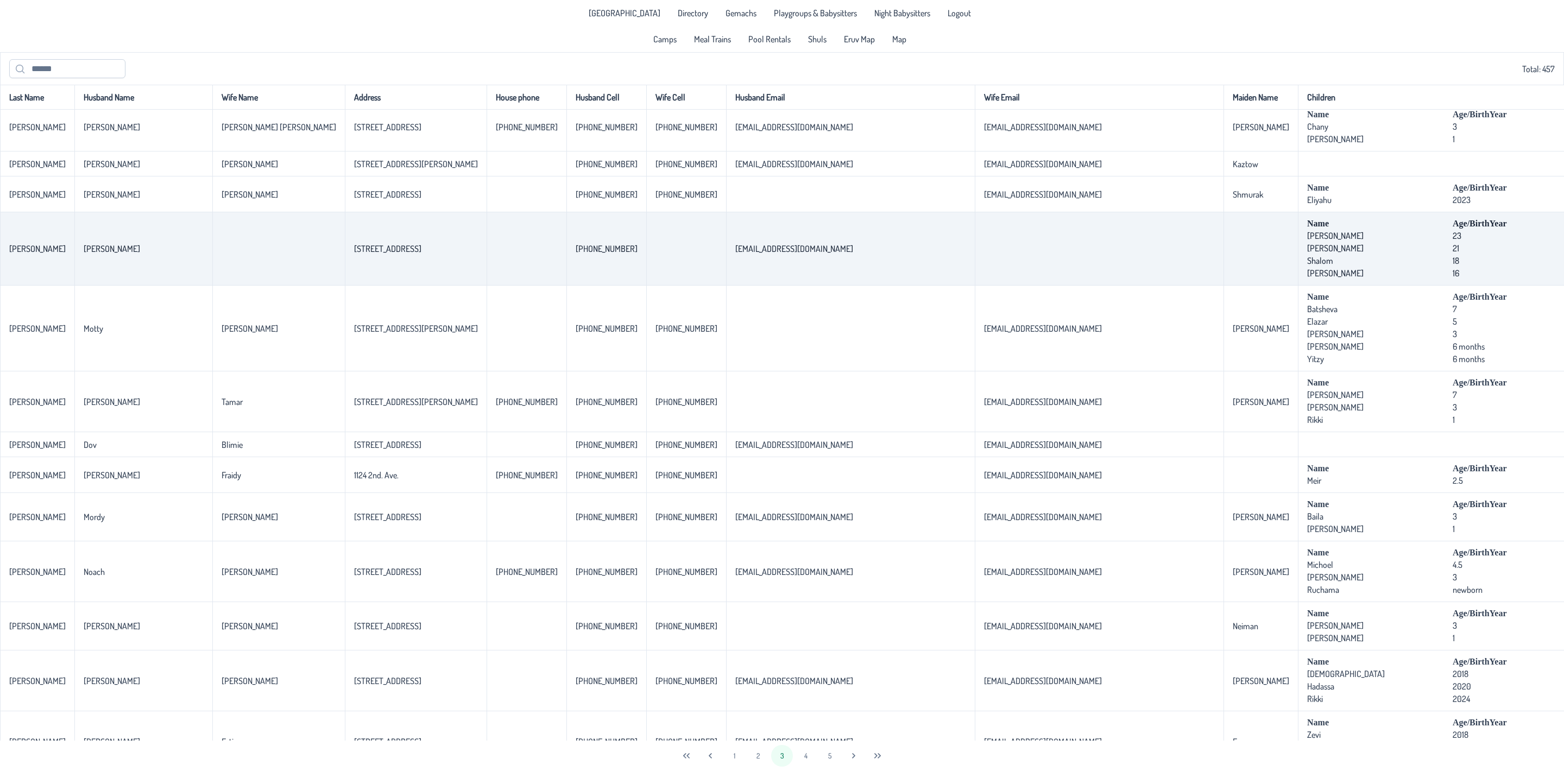
scroll to position [326, 0]
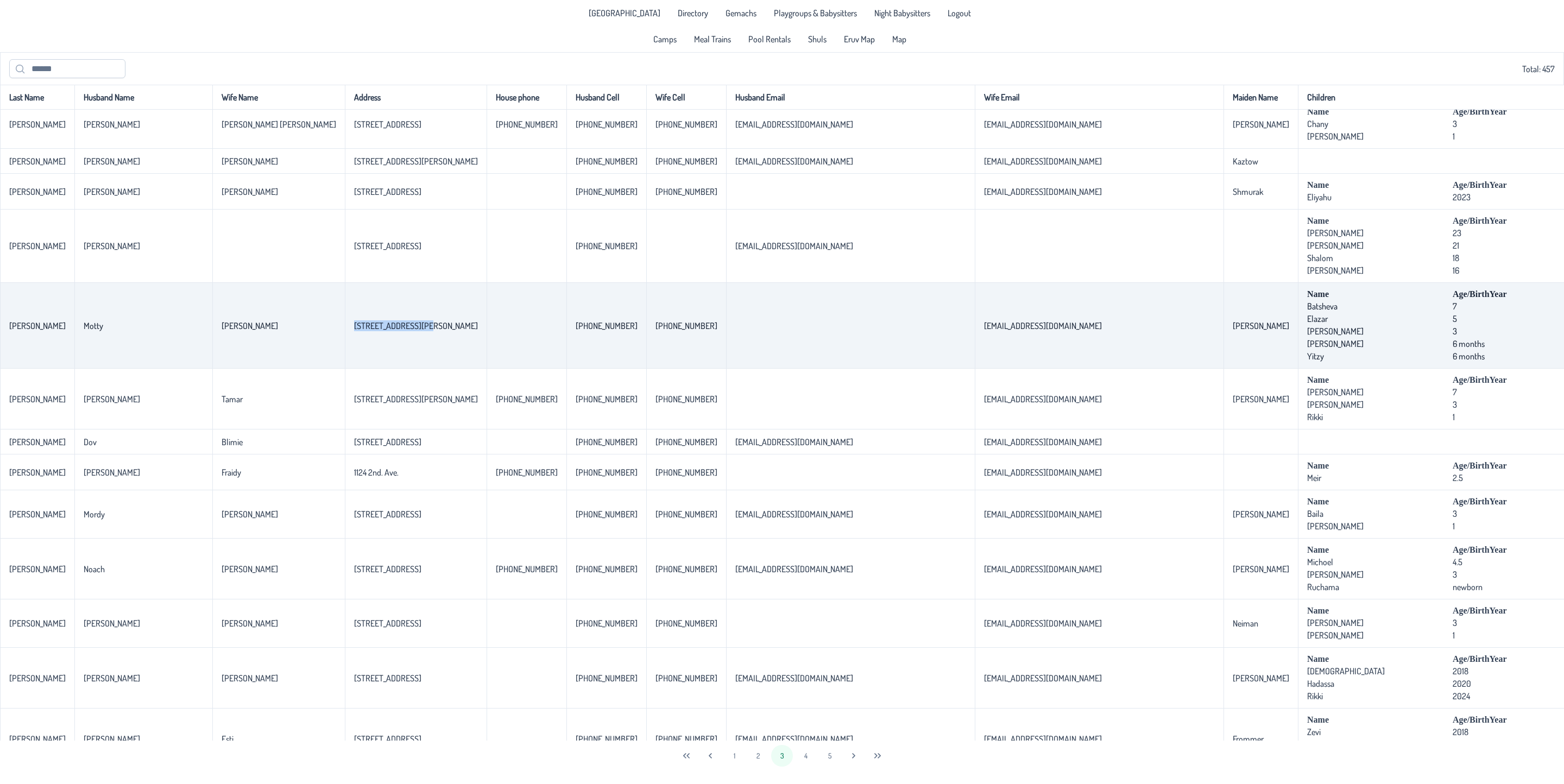
drag, startPoint x: 316, startPoint y: 342, endPoint x: 237, endPoint y: 333, distance: 79.5
click at [345, 333] on td "[STREET_ADDRESS][PERSON_NAME]" at bounding box center [416, 325] width 142 height 85
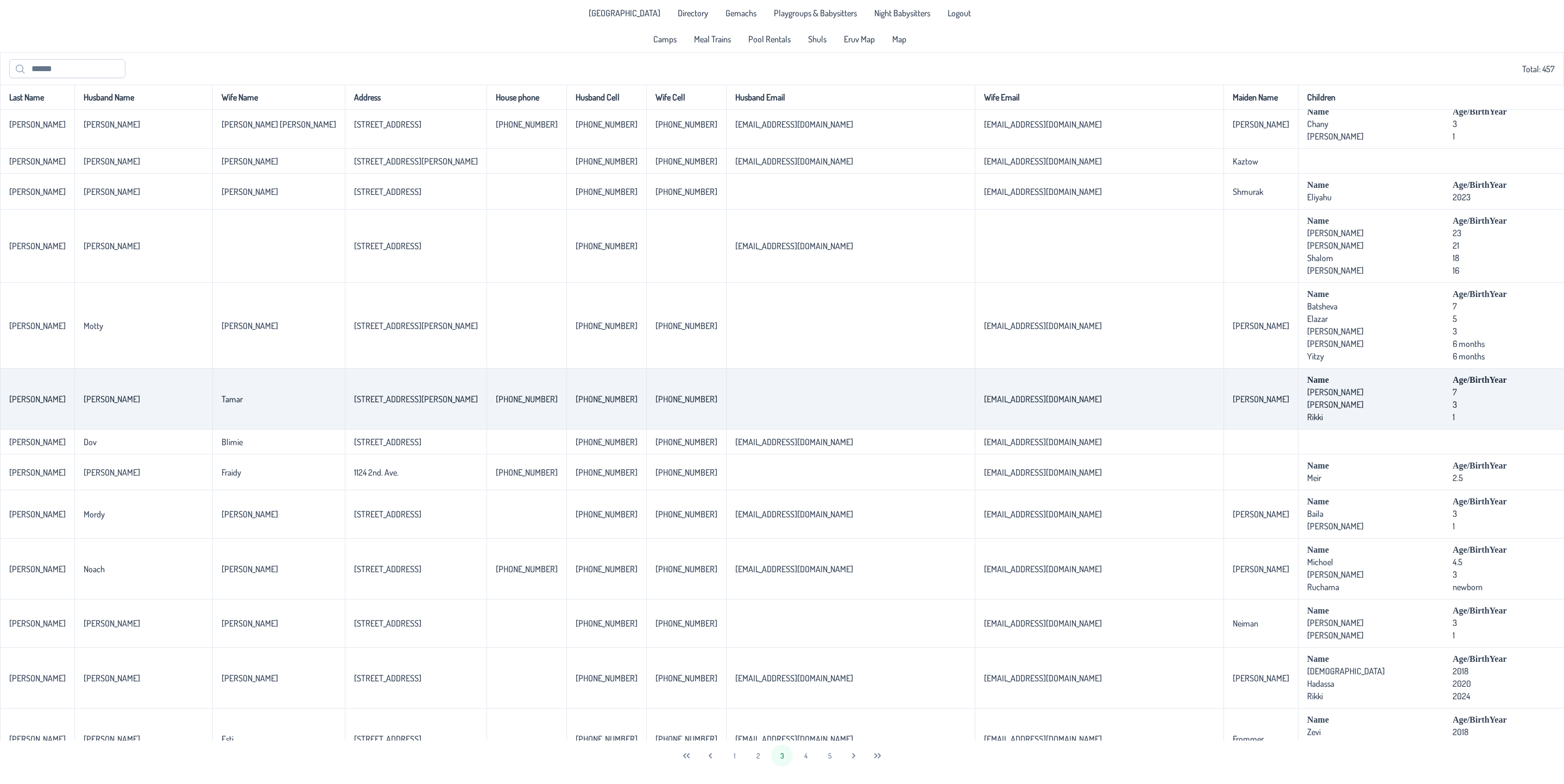
click at [1223, 429] on td "[PERSON_NAME]" at bounding box center [1261, 399] width 74 height 61
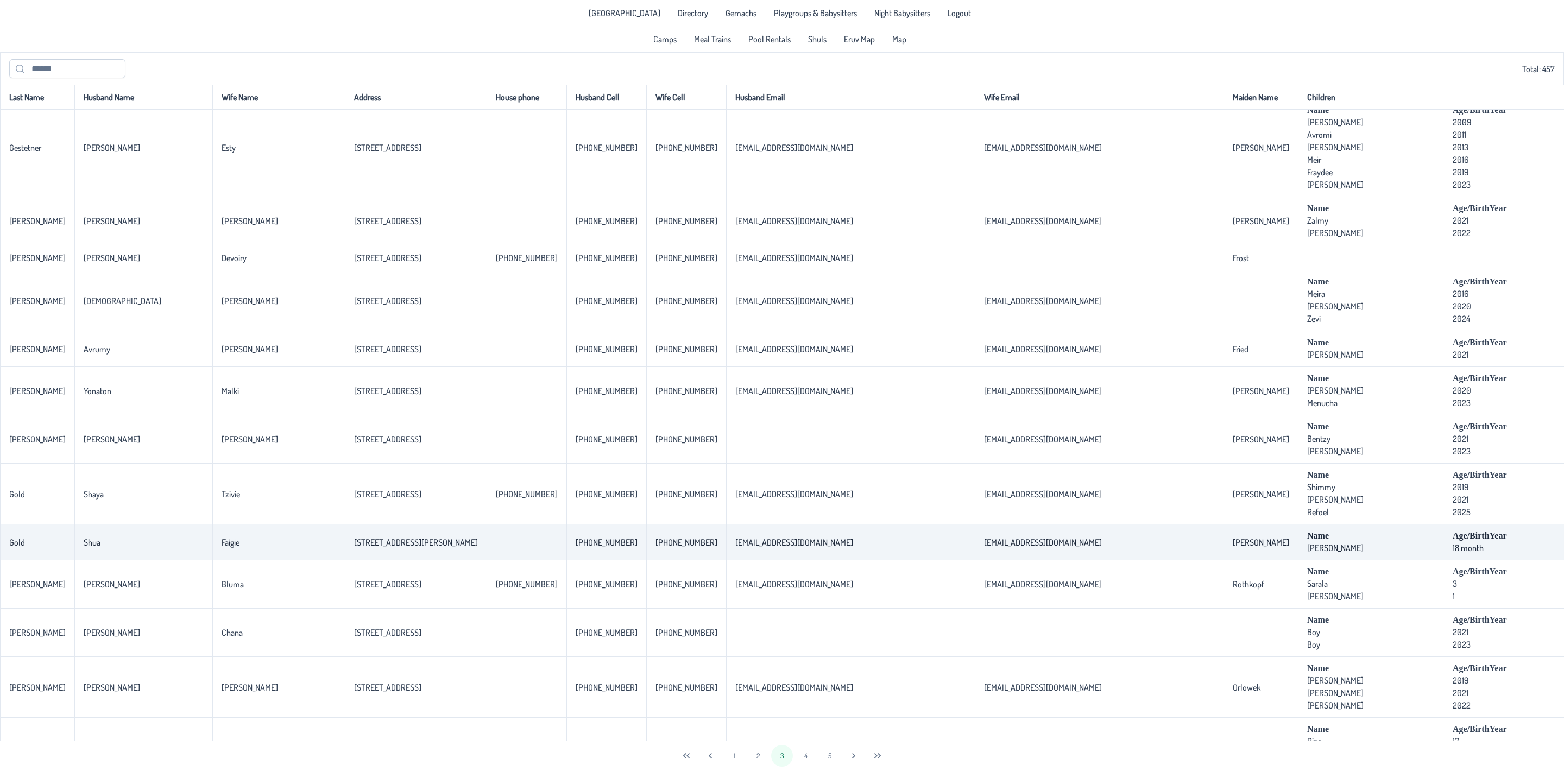
scroll to position [1904, 0]
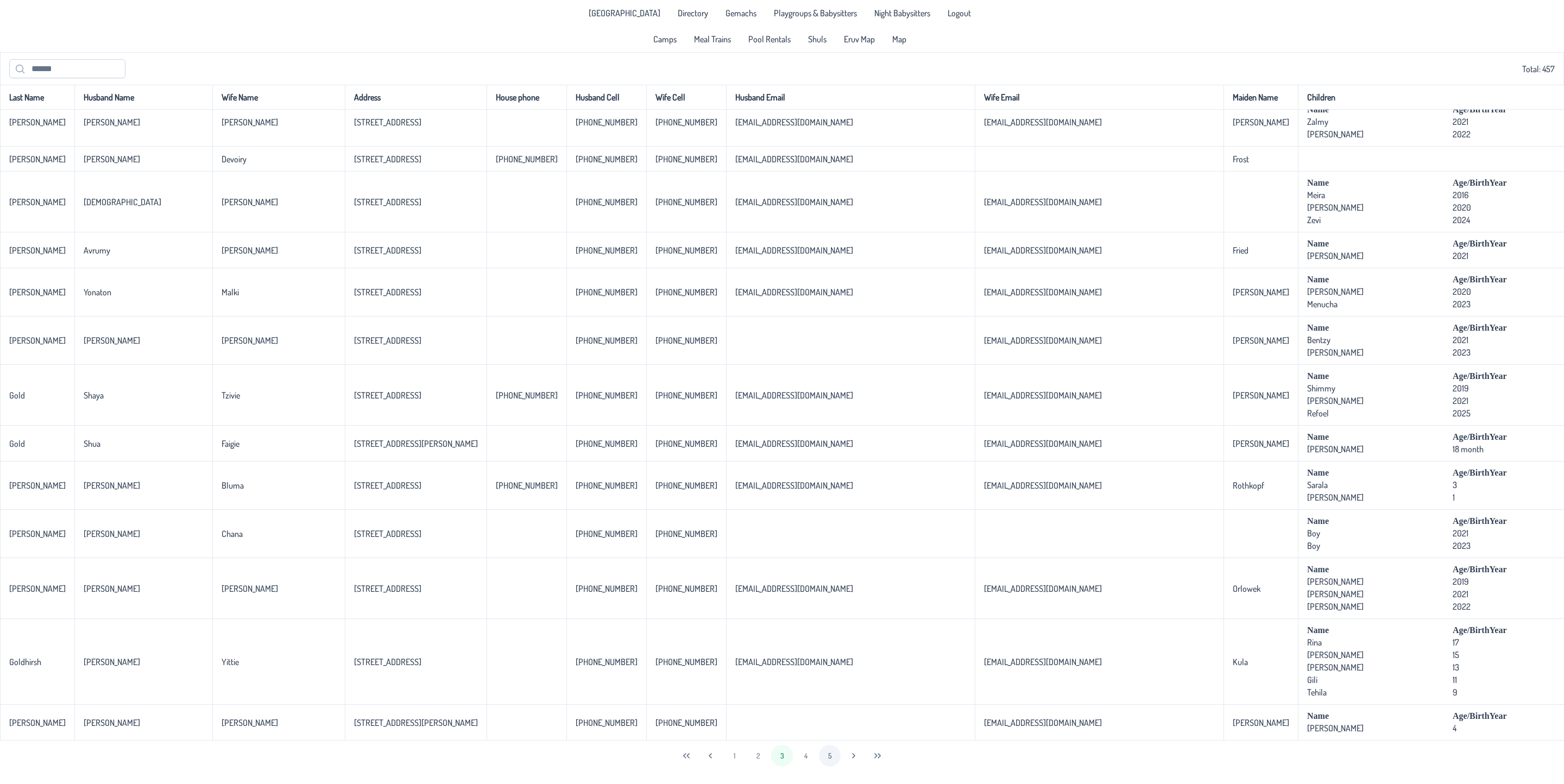
click at [805, 758] on button "4" at bounding box center [806, 756] width 22 height 22
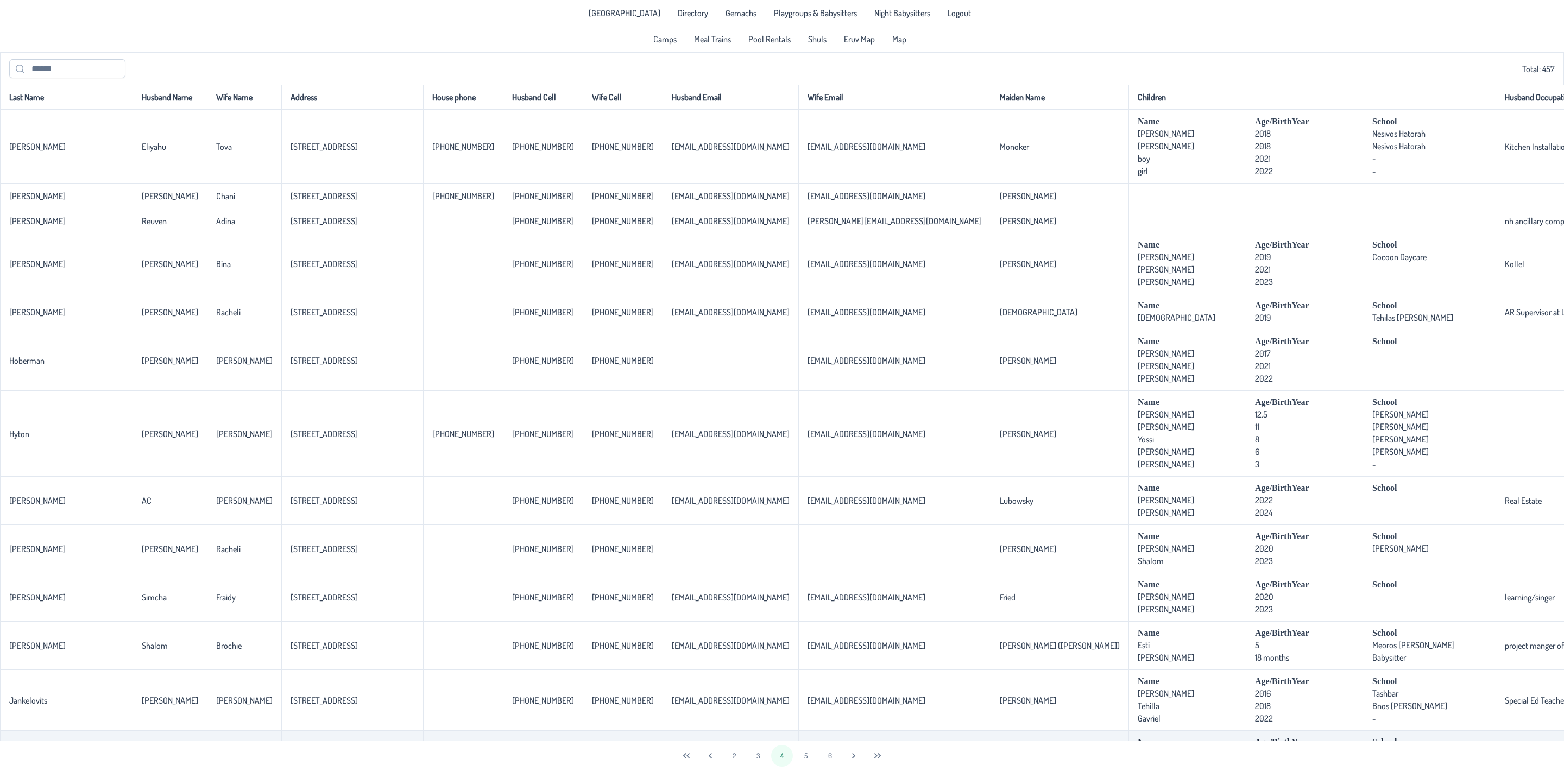
scroll to position [1908, 0]
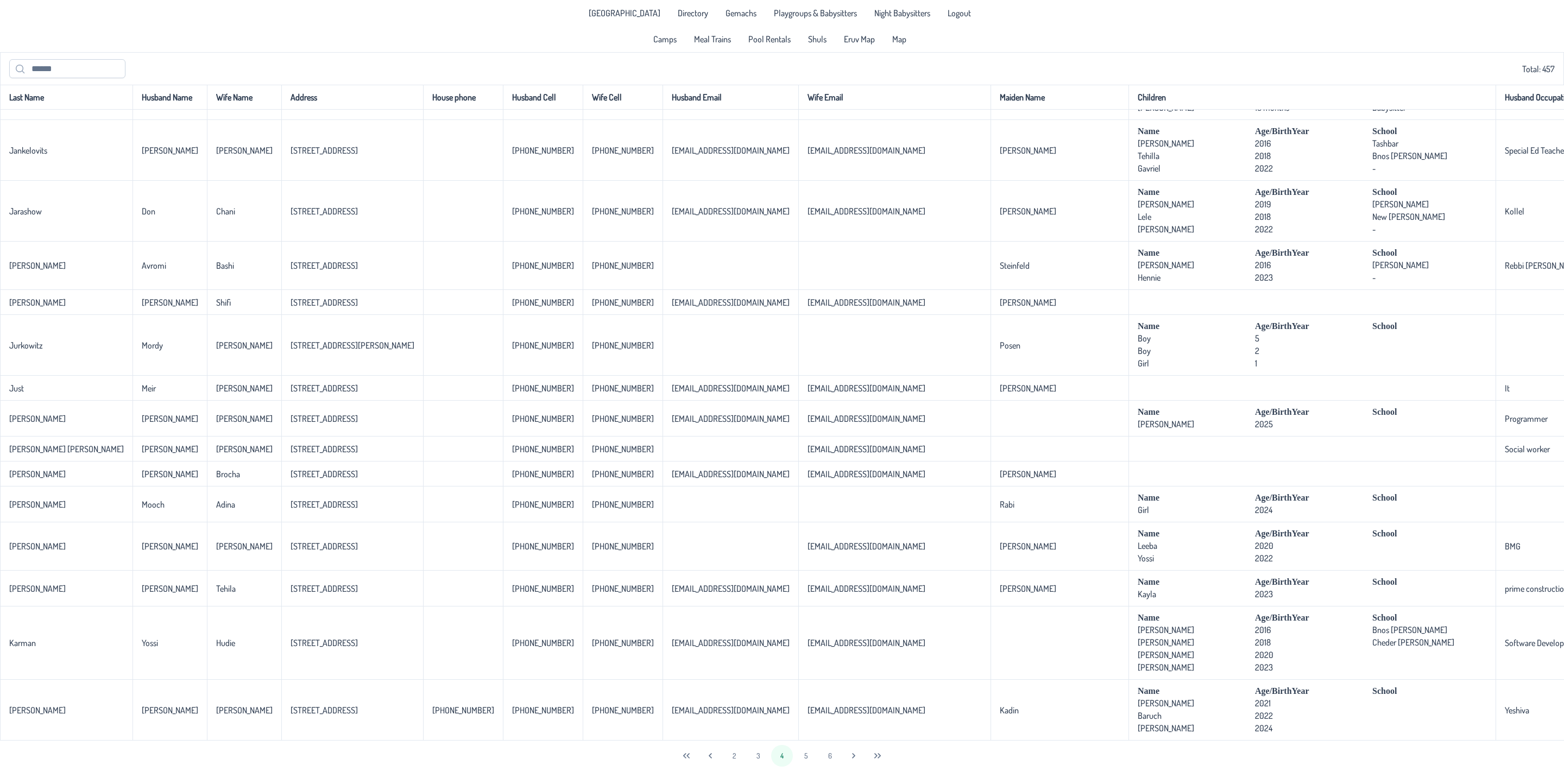
click at [797, 754] on button "5" at bounding box center [806, 756] width 22 height 22
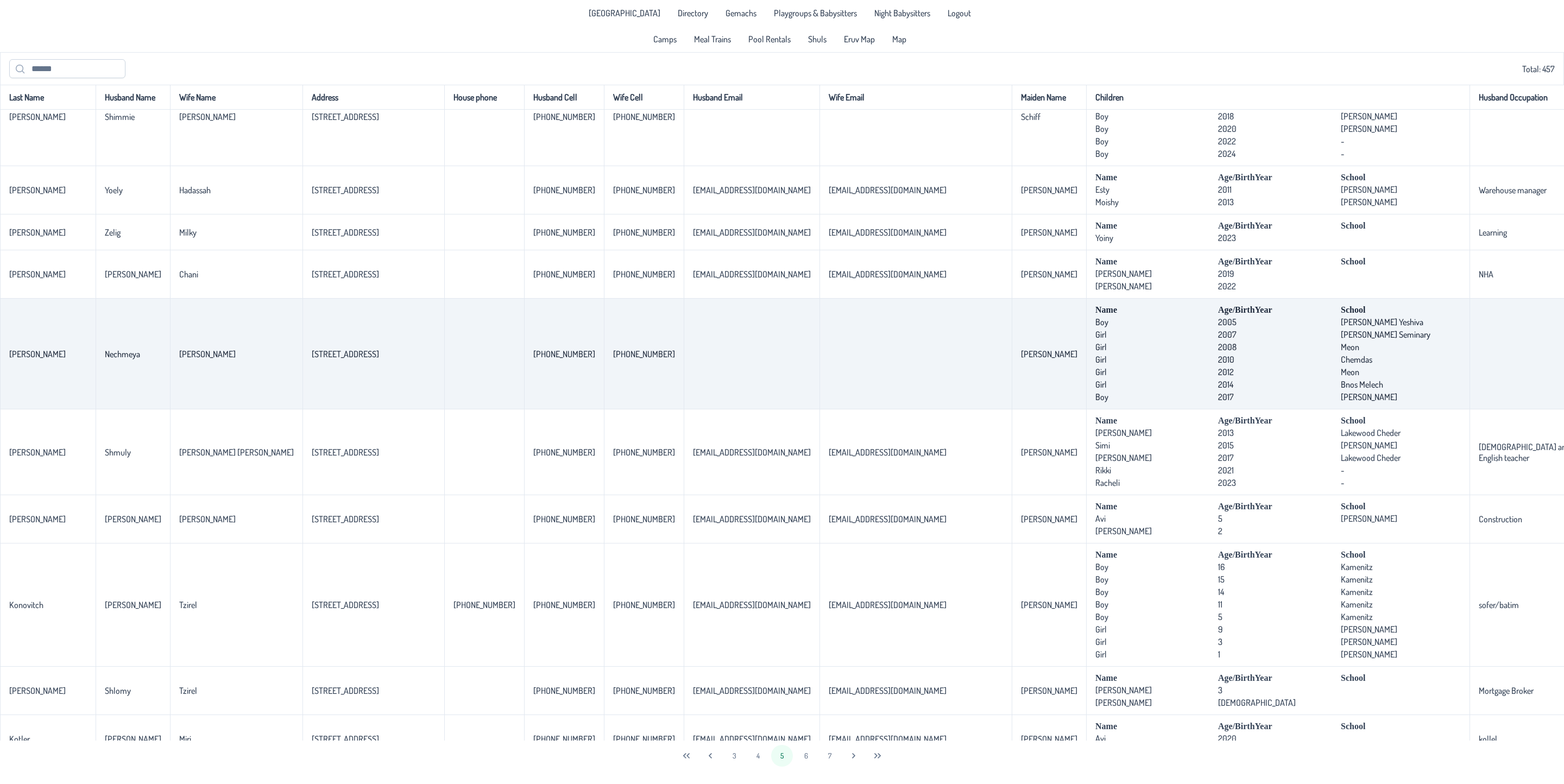
scroll to position [570, 0]
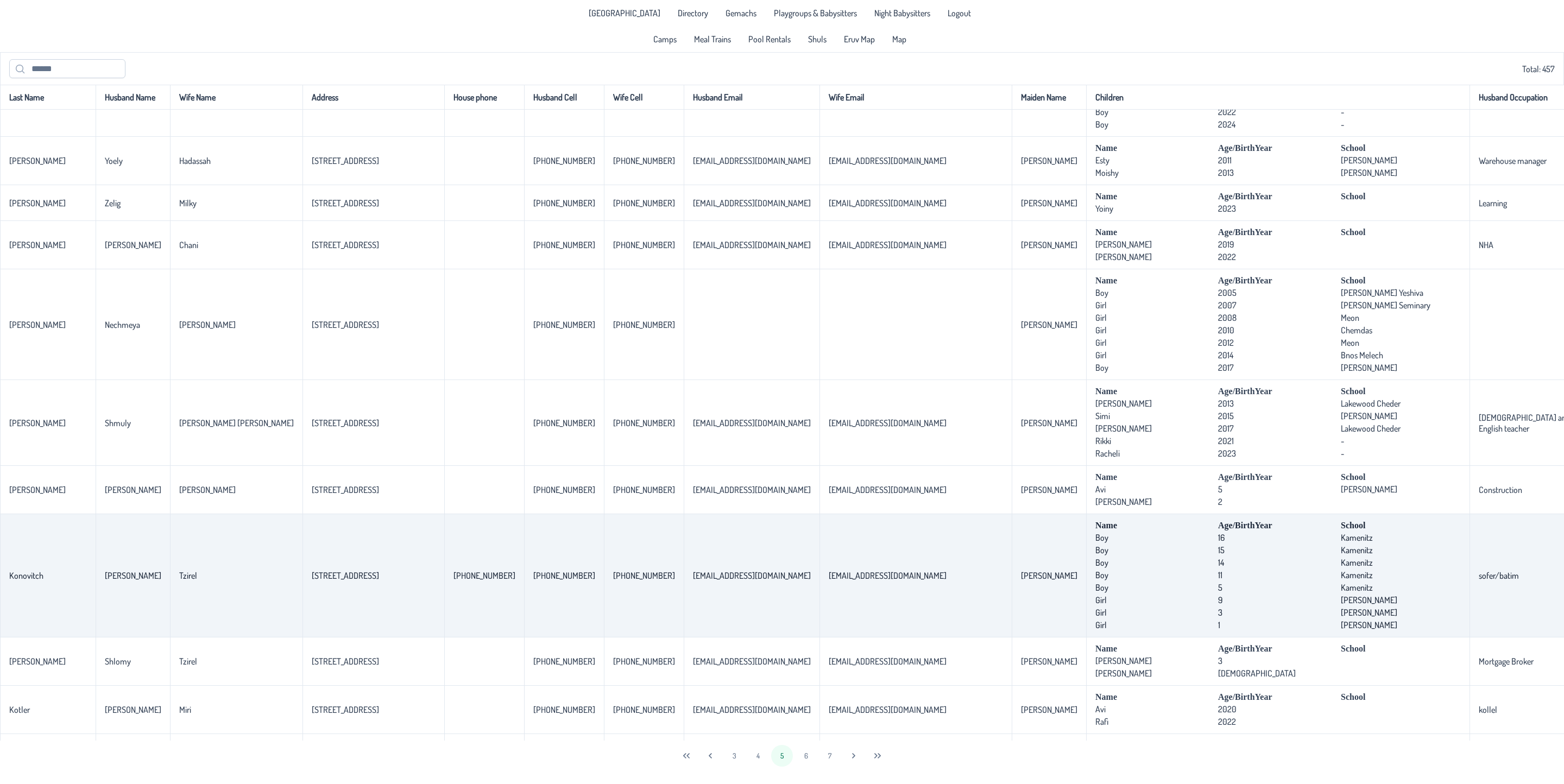
drag, startPoint x: 942, startPoint y: 632, endPoint x: 917, endPoint y: 579, distance: 58.6
click at [1086, 579] on td "Name Age/BirthYear School Boy [DEMOGRAPHIC_DATA] Kamenitz Boy [DEMOGRAPHIC_DATA…" at bounding box center [1278, 575] width 383 height 123
click at [1095, 568] on span "Boy" at bounding box center [1155, 562] width 120 height 11
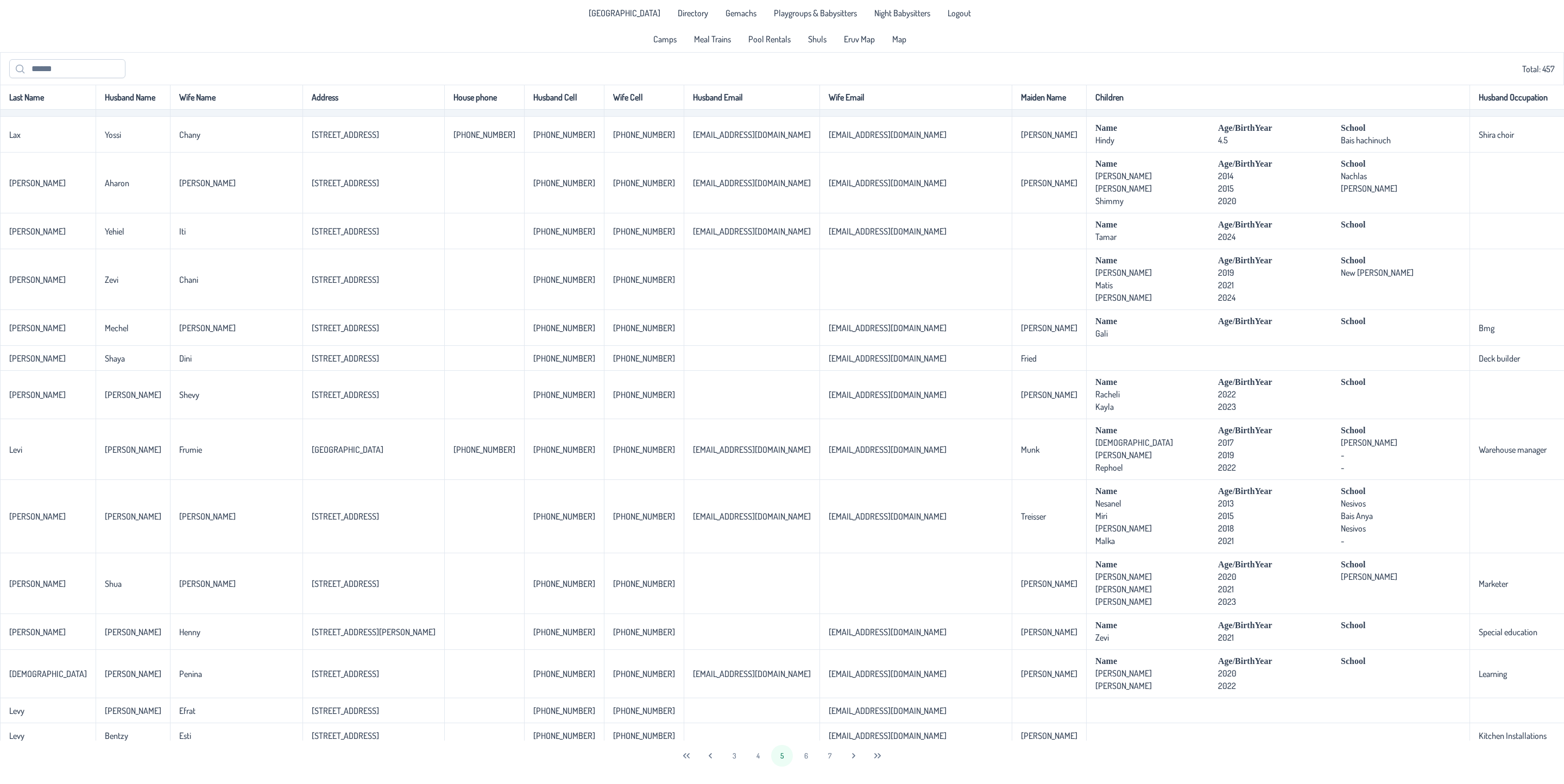
scroll to position [1951, 0]
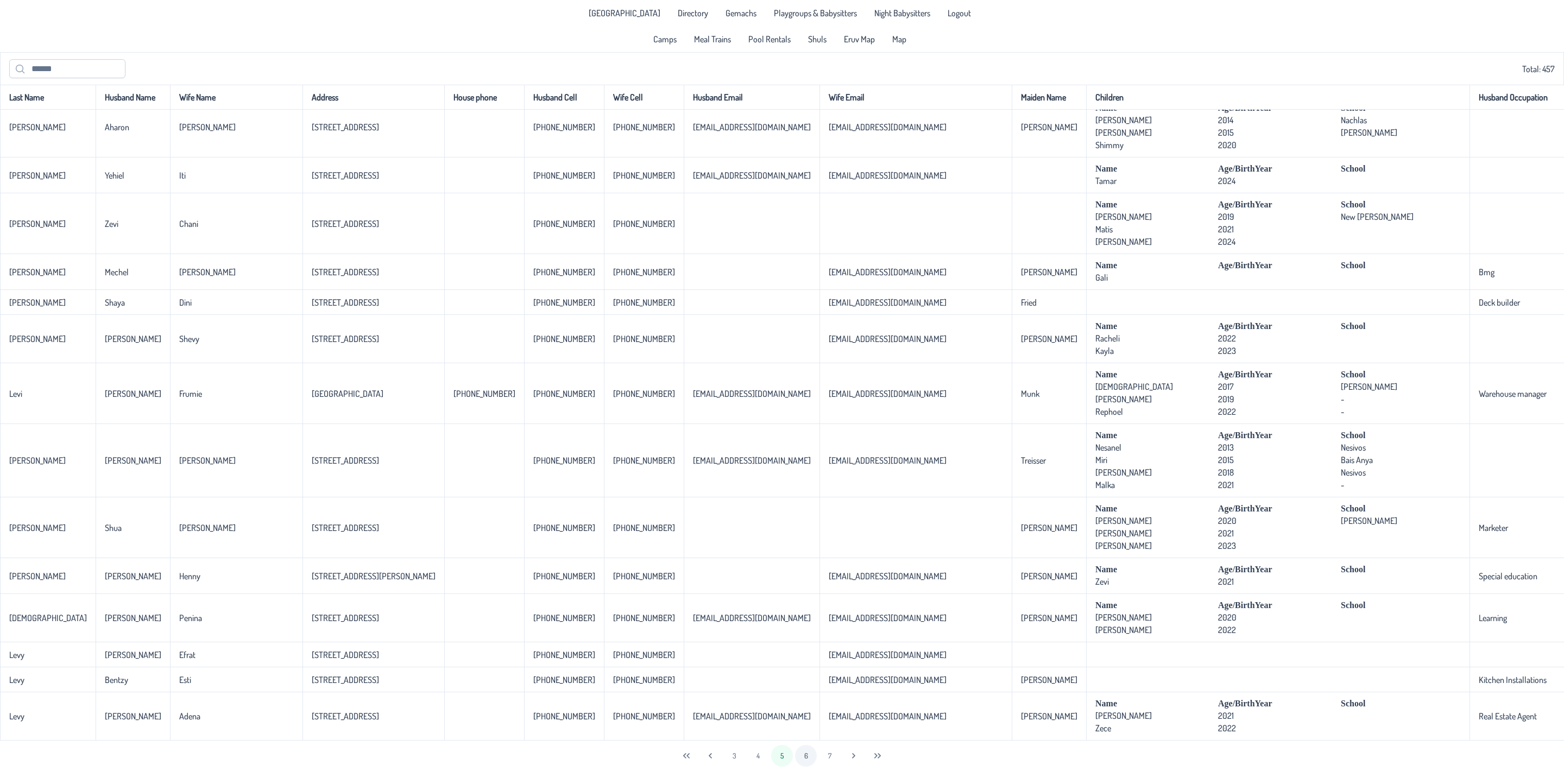
click at [800, 751] on button "6" at bounding box center [806, 756] width 22 height 22
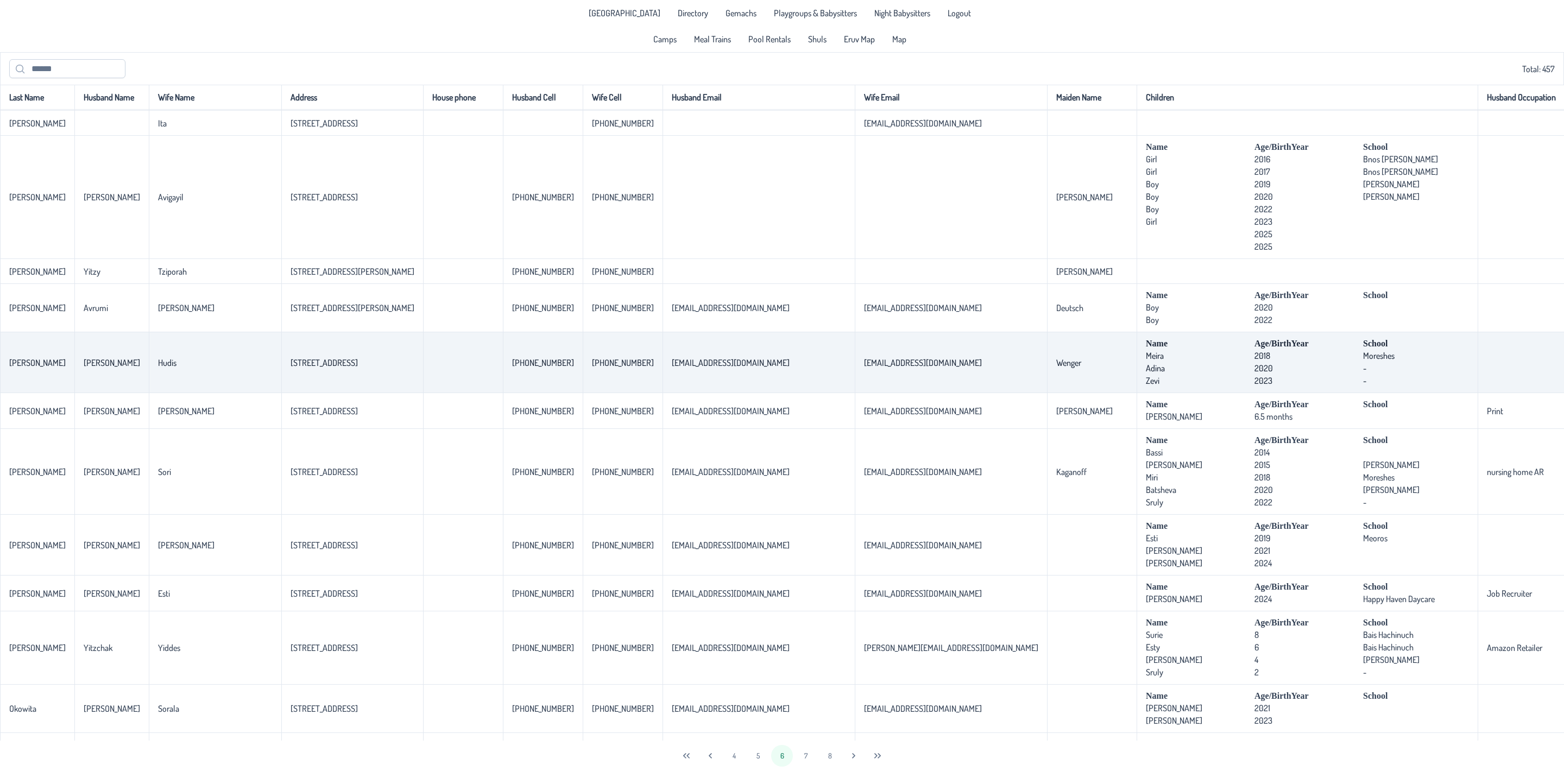
scroll to position [1710, 0]
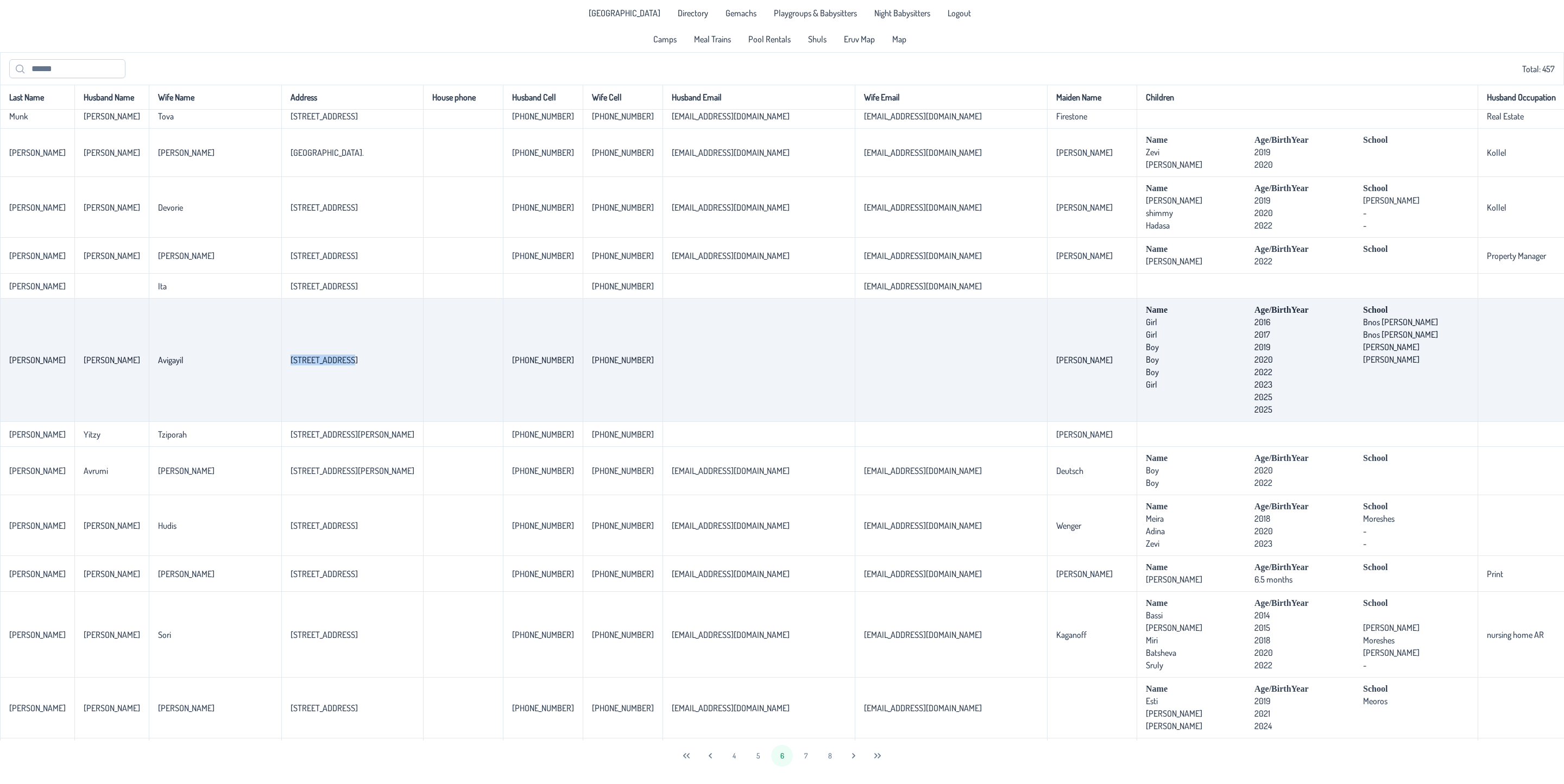
drag, startPoint x: 263, startPoint y: 400, endPoint x: 209, endPoint y: 400, distance: 54.0
click at [281, 400] on td "[STREET_ADDRESS]" at bounding box center [352, 360] width 142 height 123
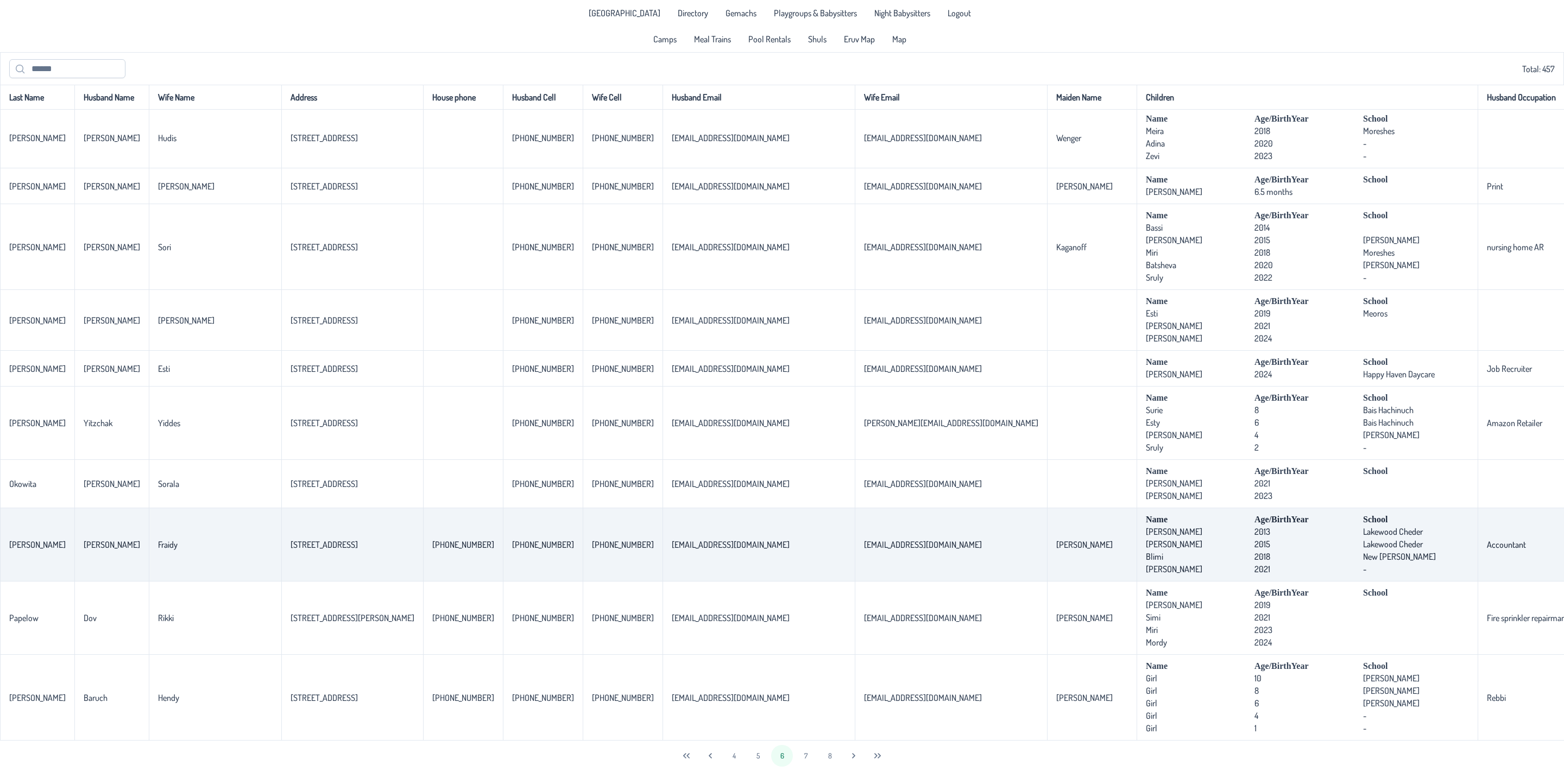
scroll to position [2161, 0]
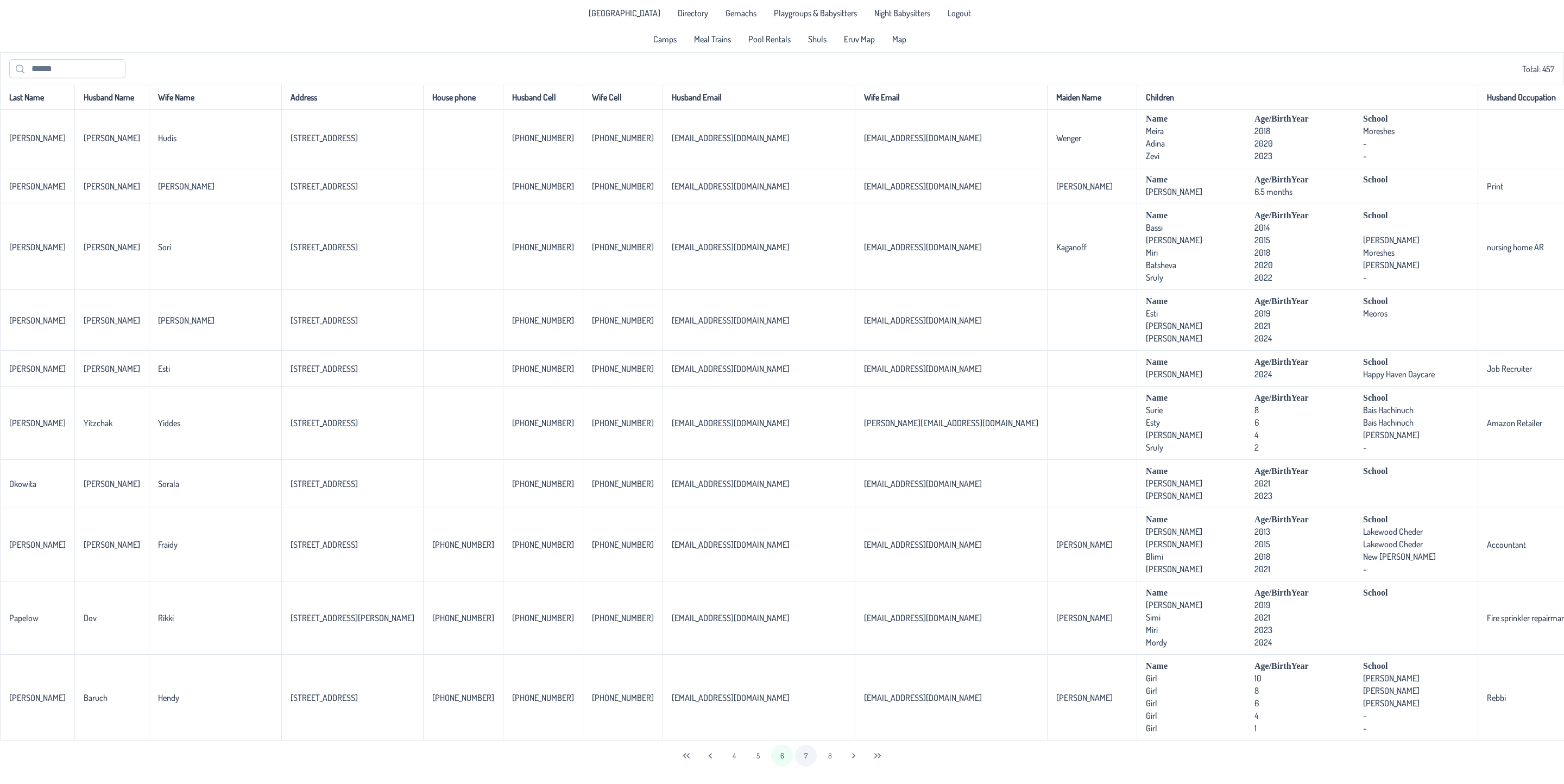
click at [805, 757] on button "7" at bounding box center [806, 756] width 22 height 22
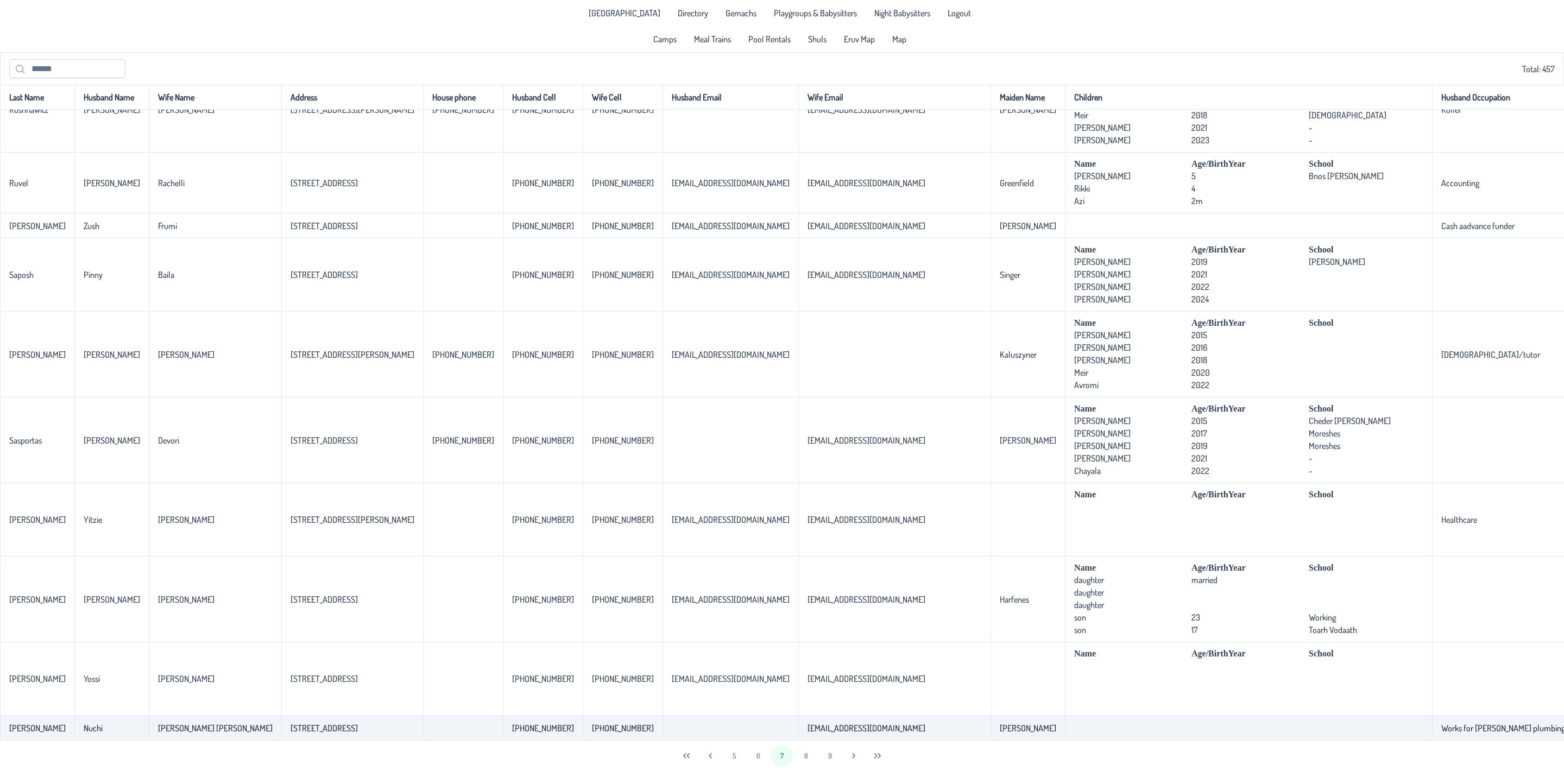
scroll to position [2218, 0]
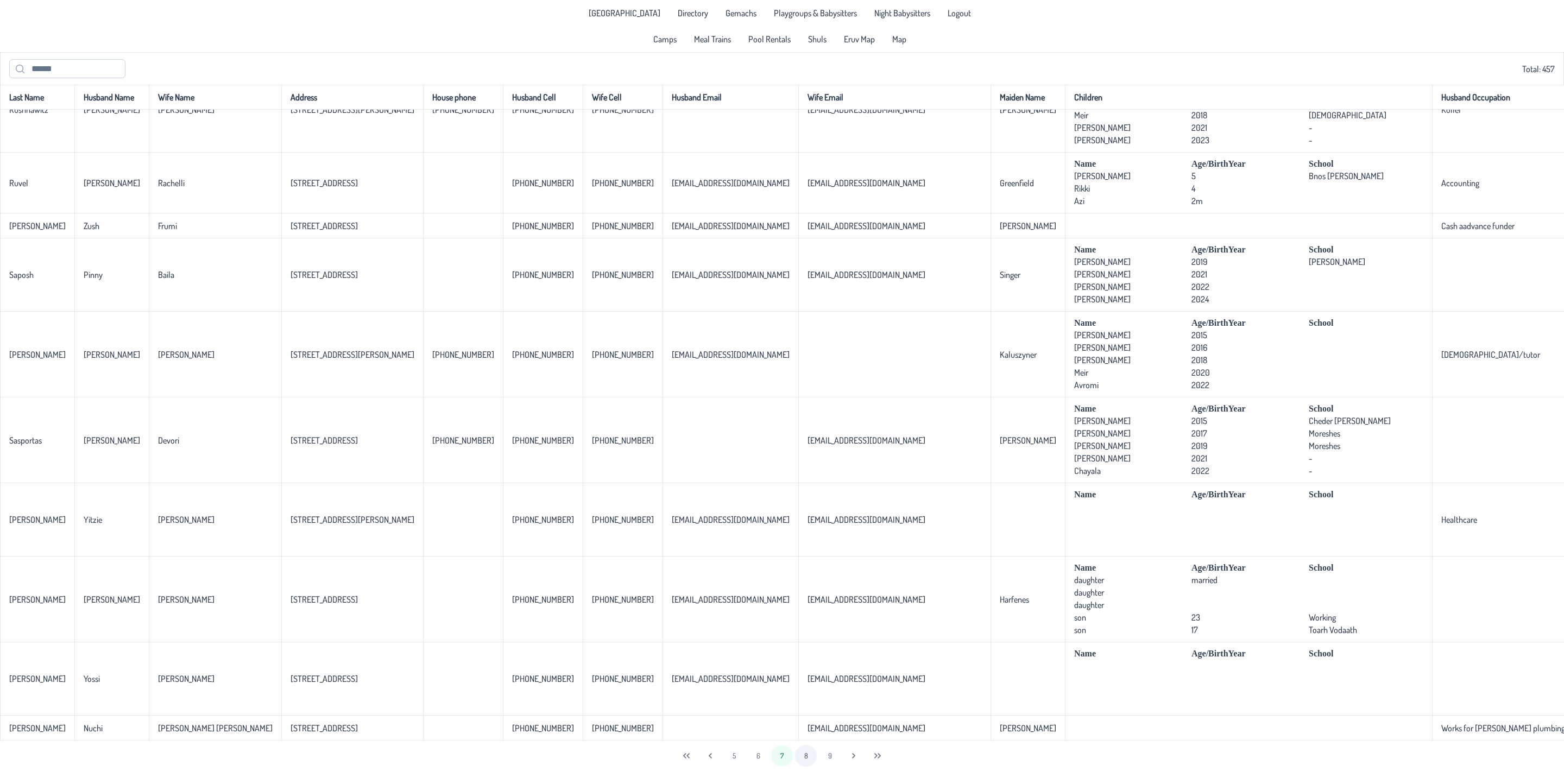
click at [811, 757] on button "8" at bounding box center [806, 756] width 22 height 22
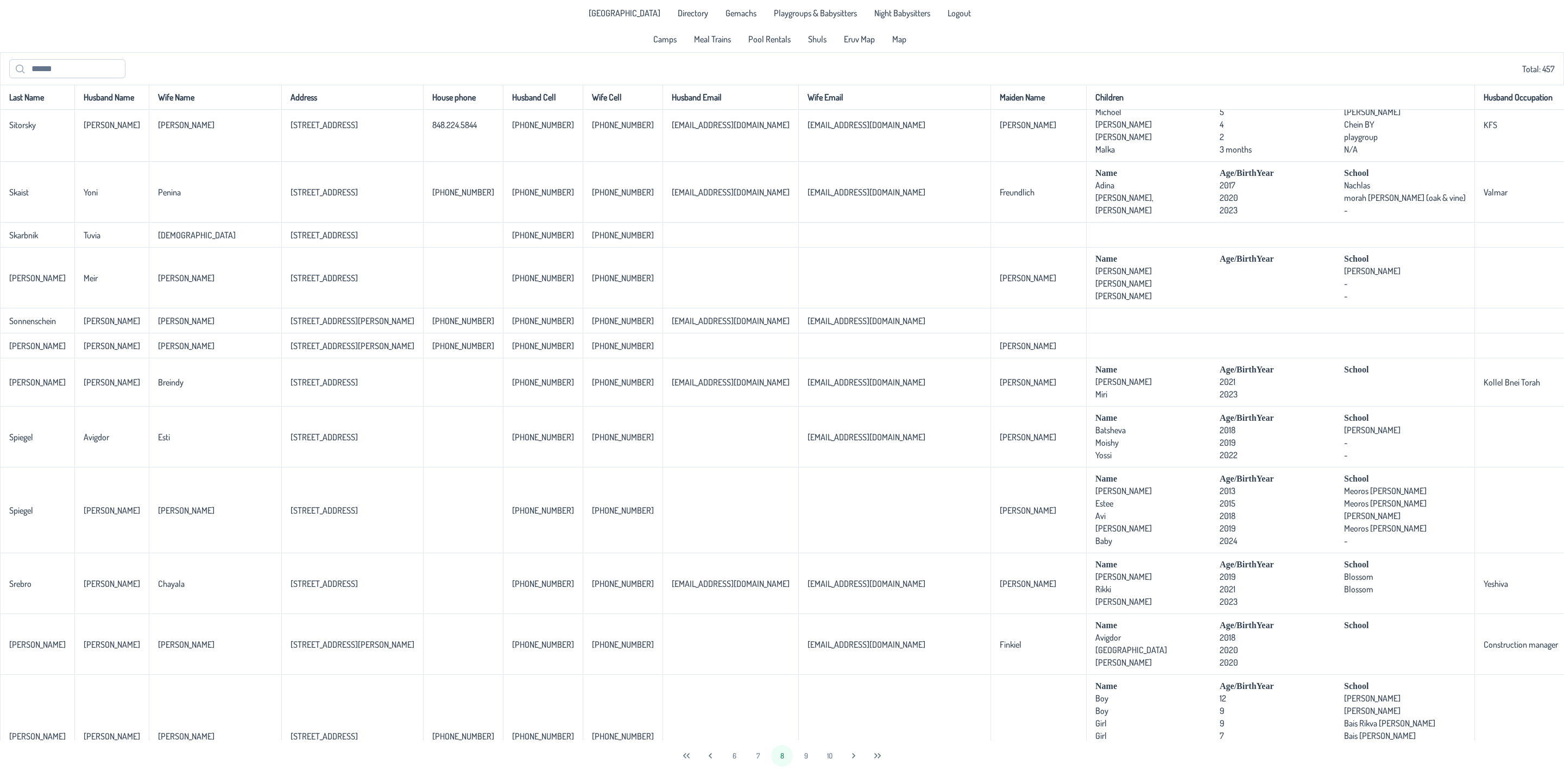
scroll to position [0, 0]
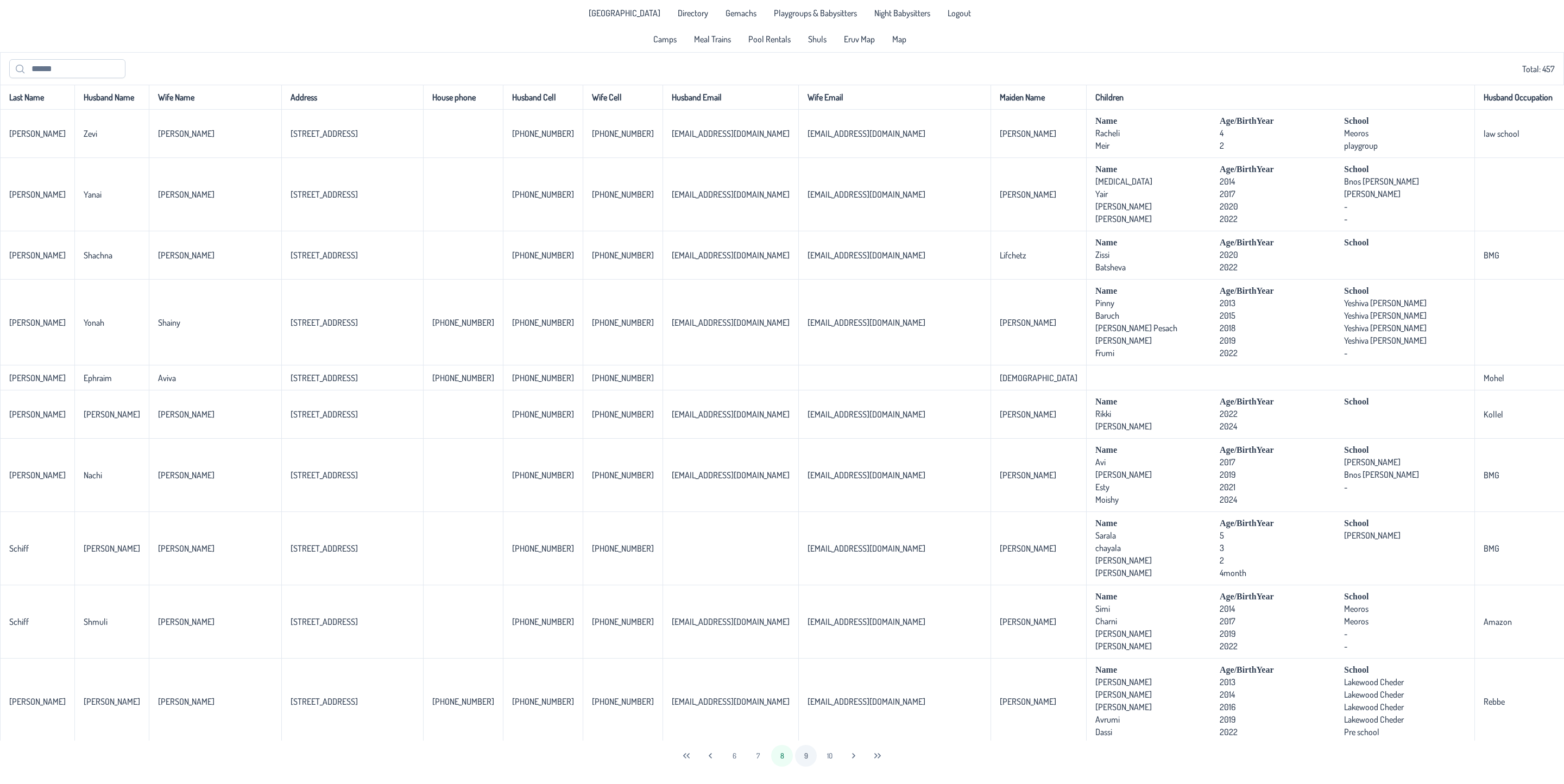
click at [806, 748] on button "9" at bounding box center [806, 756] width 22 height 22
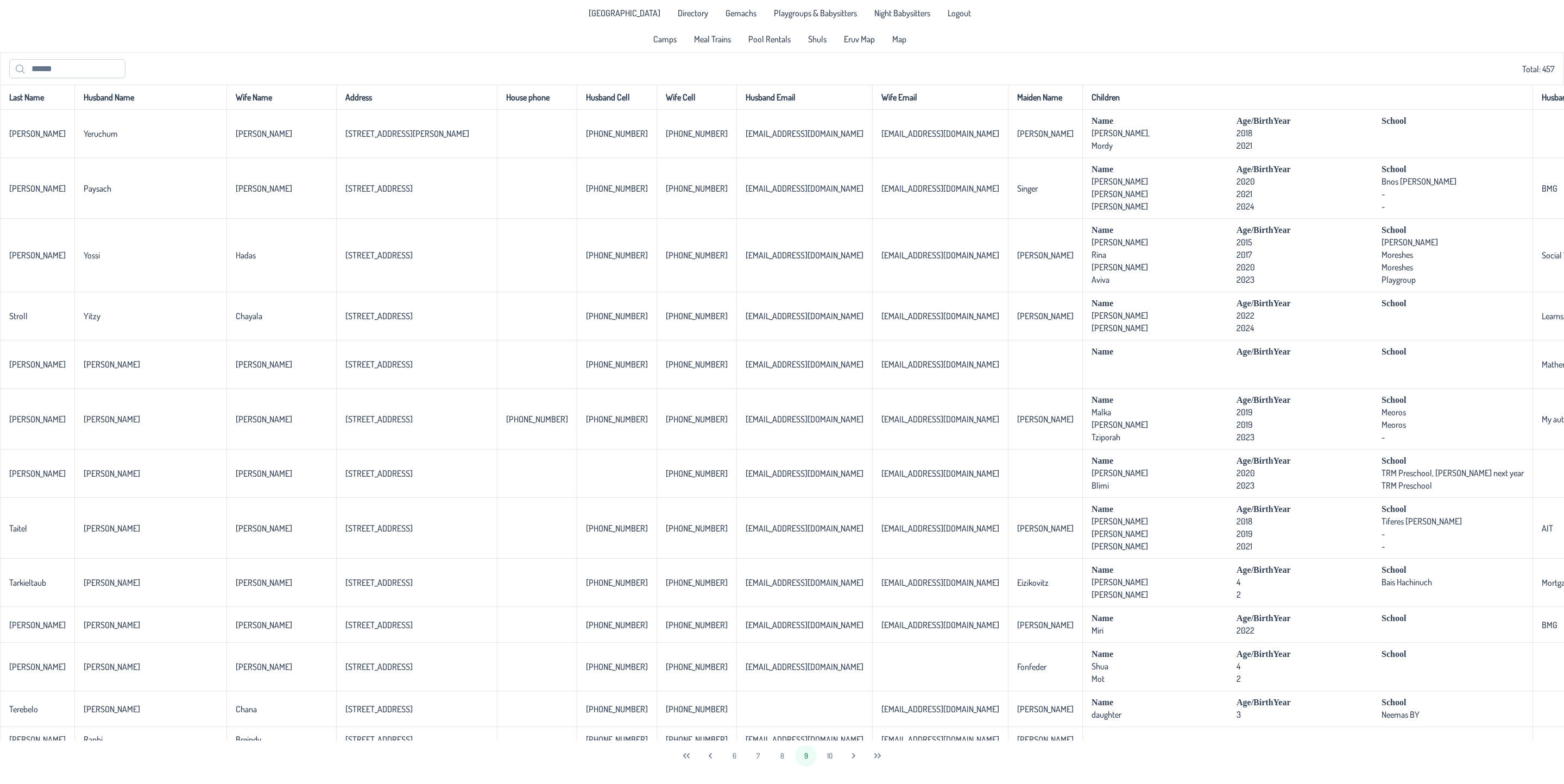
click at [800, 751] on button "9" at bounding box center [806, 756] width 22 height 22
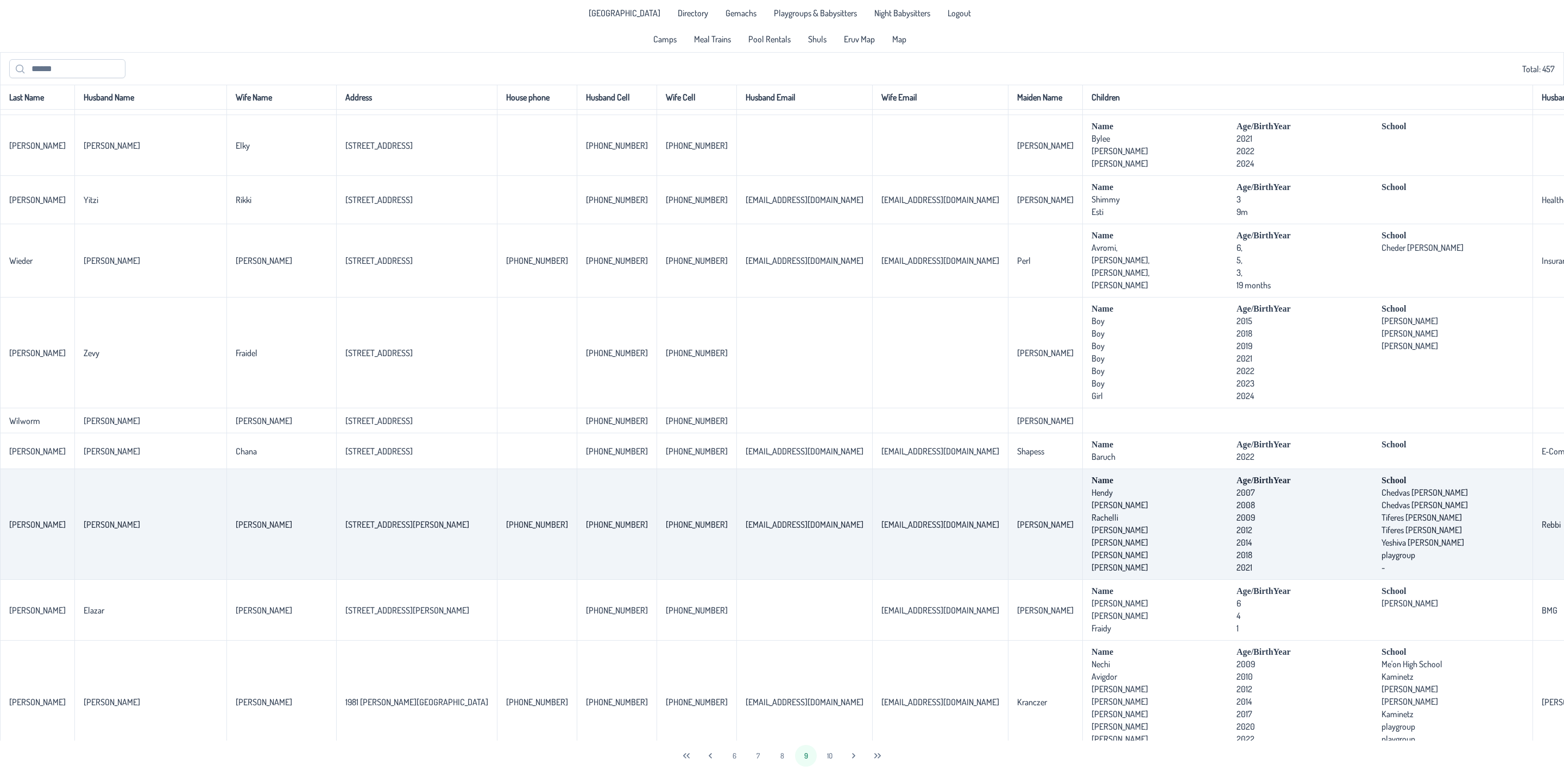
scroll to position [2198, 0]
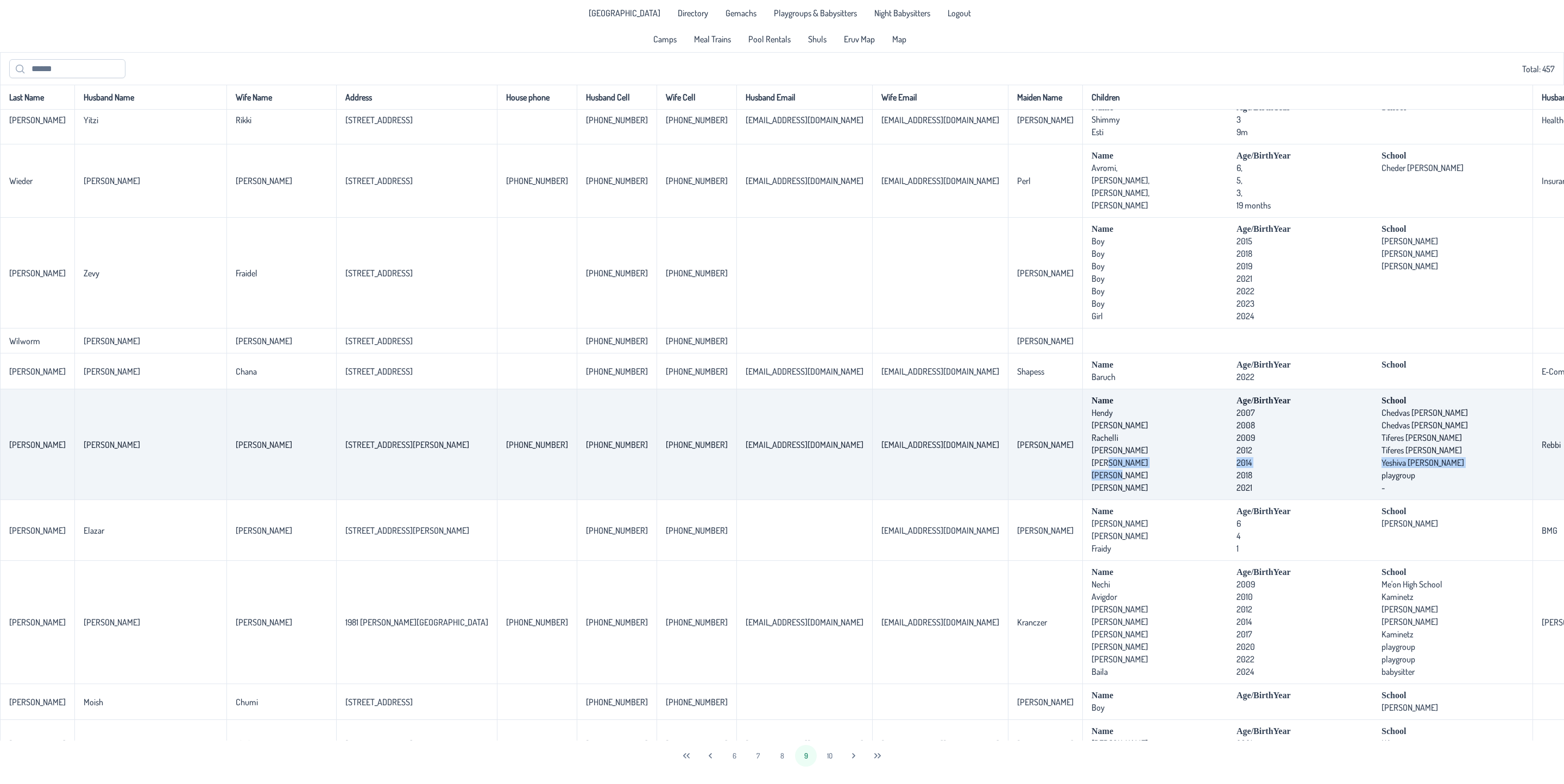
drag, startPoint x: 977, startPoint y: 522, endPoint x: 926, endPoint y: 513, distance: 51.8
click at [1082, 500] on td "Name Age/BirthYear School Hendy [DEMOGRAPHIC_DATA] Chedvas [PERSON_NAME] [PERSO…" at bounding box center [1307, 444] width 450 height 111
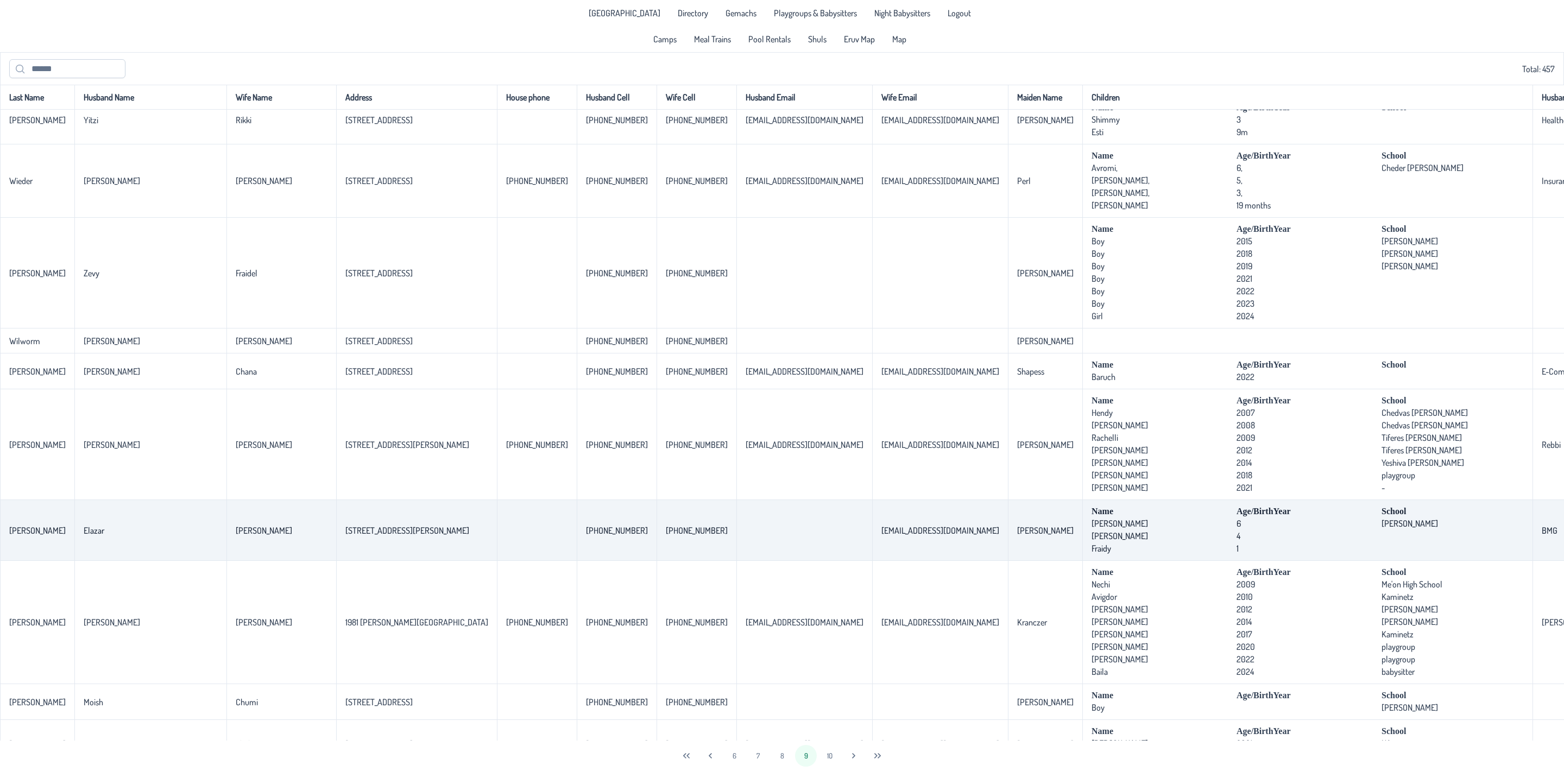
click at [1008, 561] on td "[PERSON_NAME]" at bounding box center [1045, 530] width 74 height 61
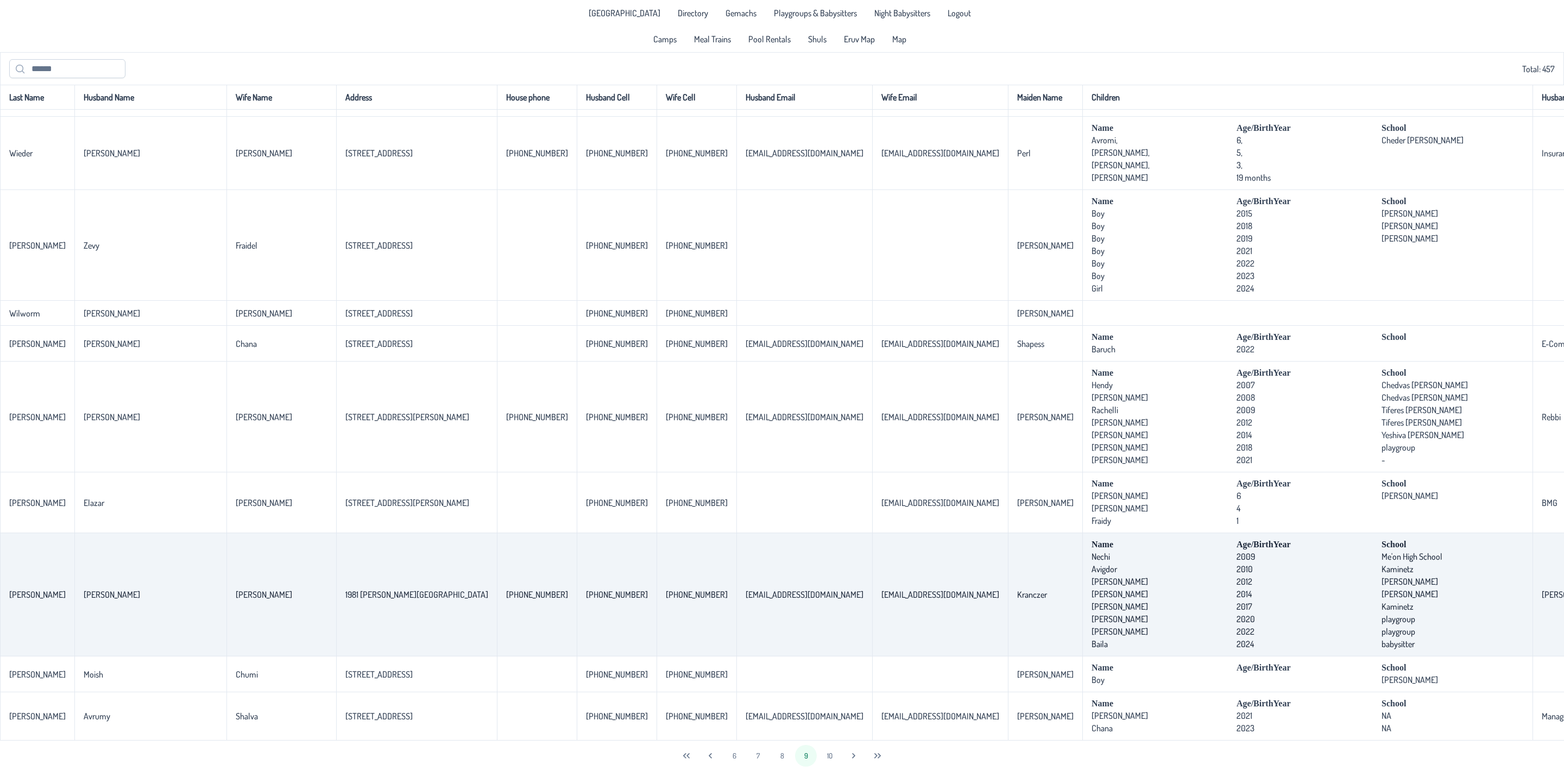
scroll to position [2293, 0]
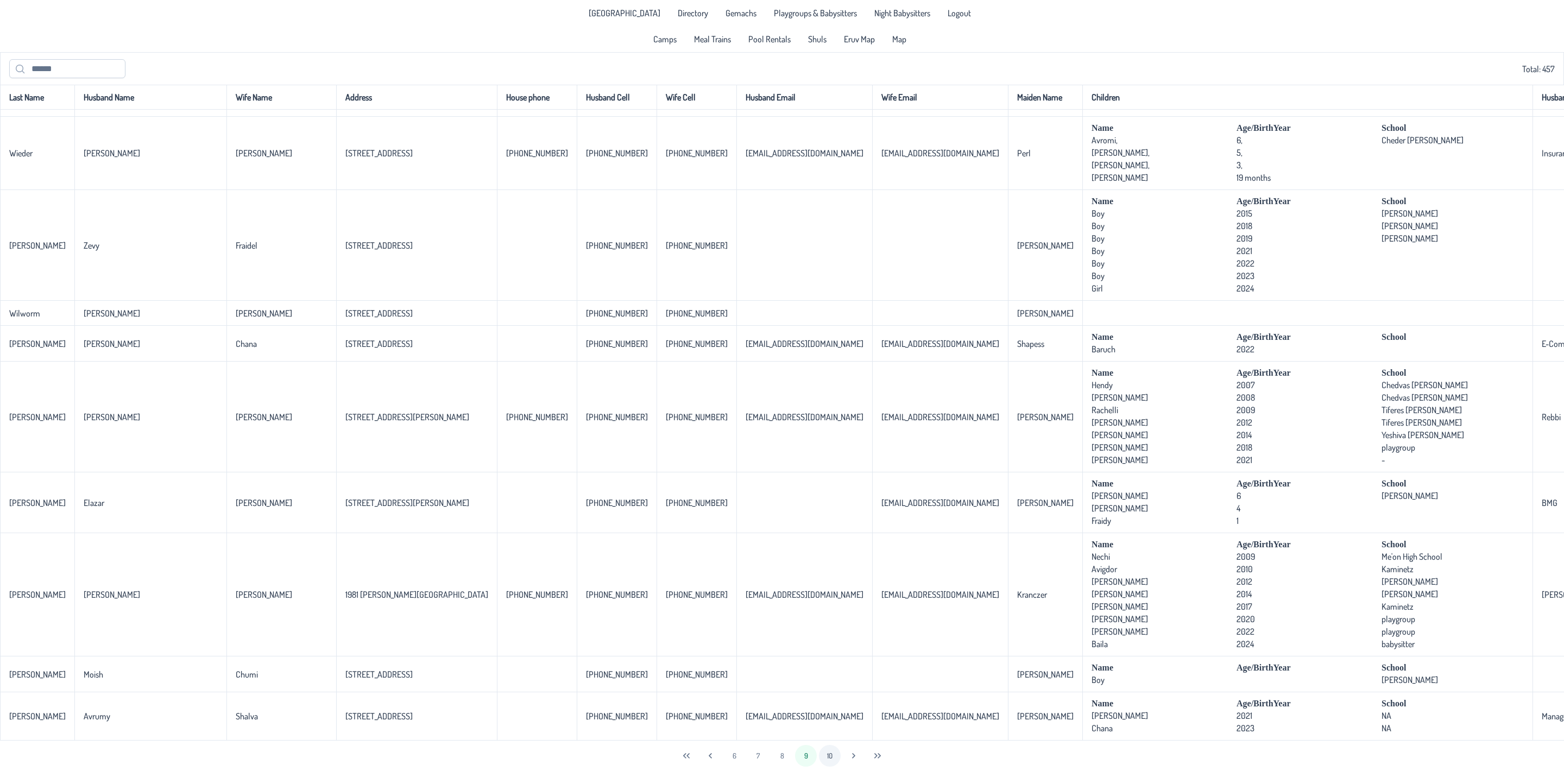
click at [829, 756] on button "10" at bounding box center [830, 756] width 22 height 22
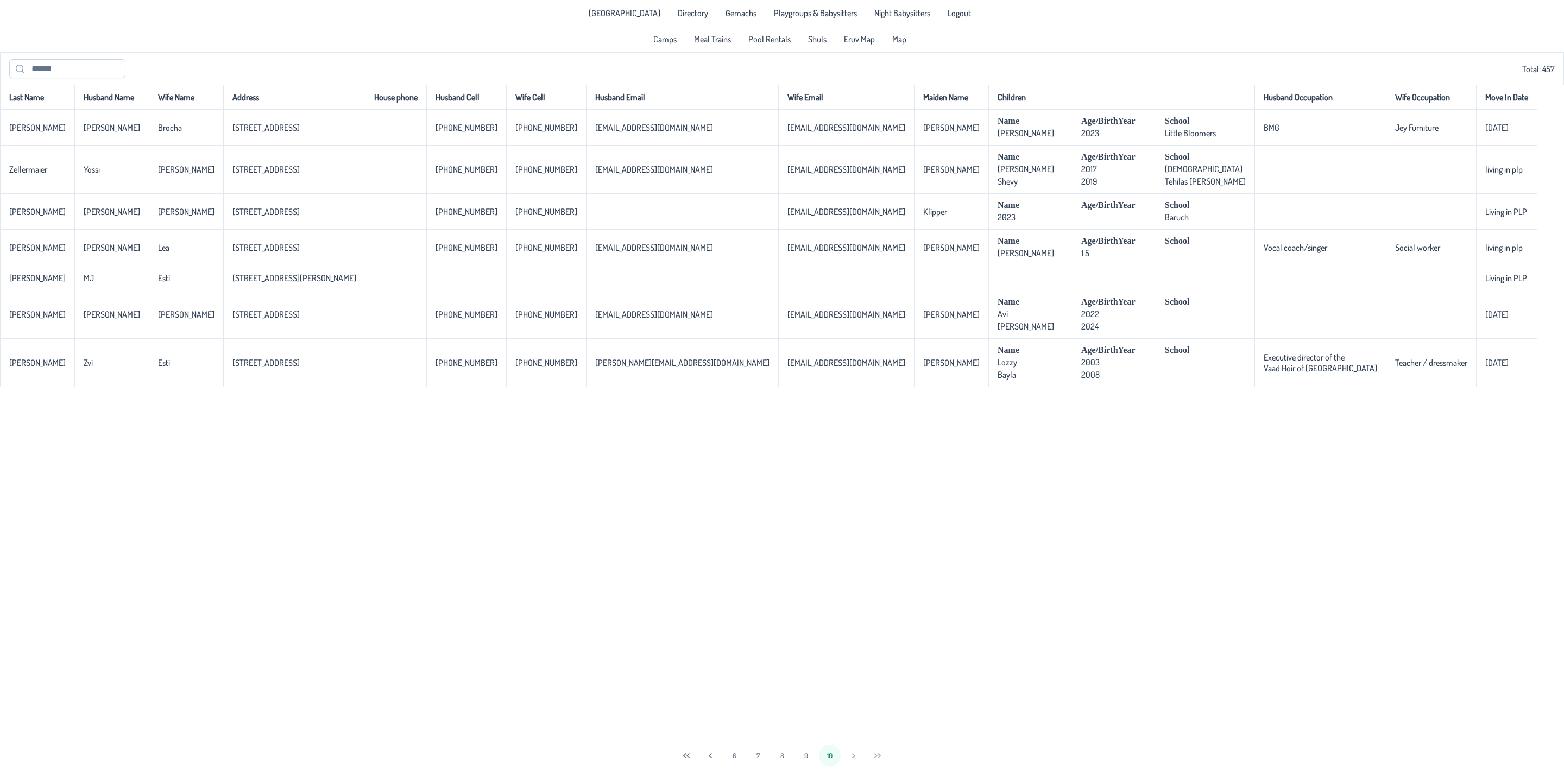
scroll to position [0, 0]
click at [712, 39] on span "Meal Trains" at bounding box center [713, 39] width 37 height 9
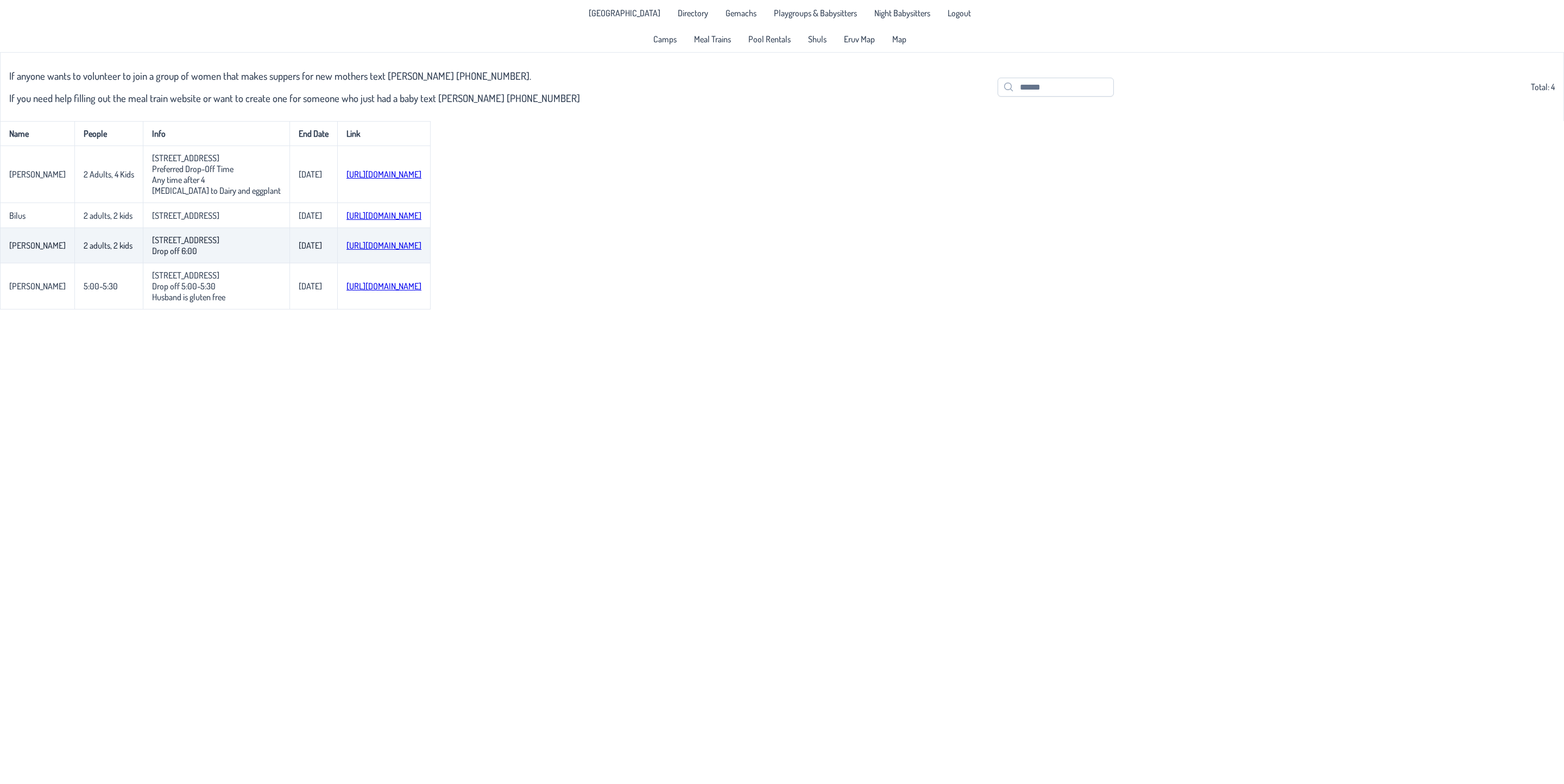
click at [421, 247] on link "[URL][DOMAIN_NAME]" at bounding box center [384, 245] width 75 height 11
